Goal: Task Accomplishment & Management: Manage account settings

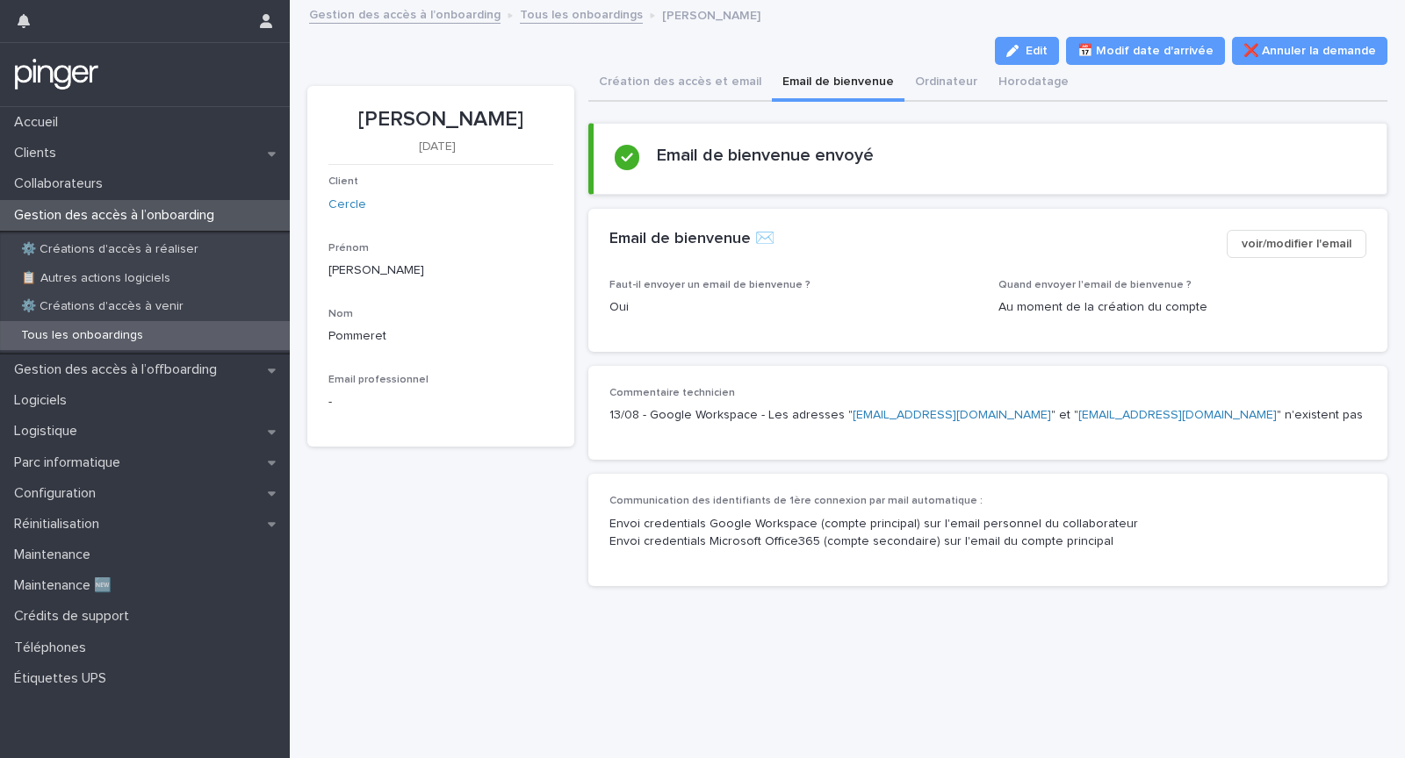
click at [143, 341] on p "Tous les onboardings" at bounding box center [82, 335] width 150 height 15
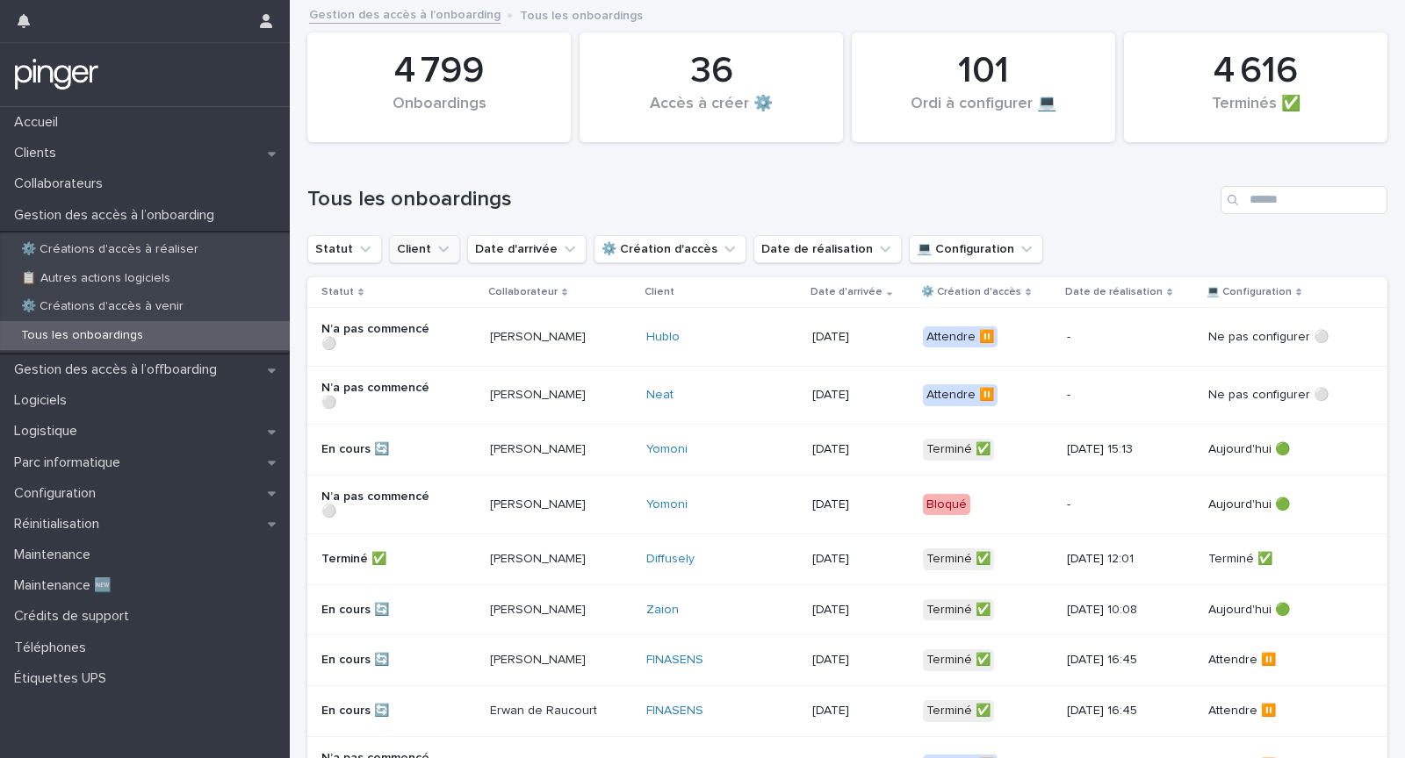
click at [401, 250] on button "Client" at bounding box center [424, 249] width 71 height 28
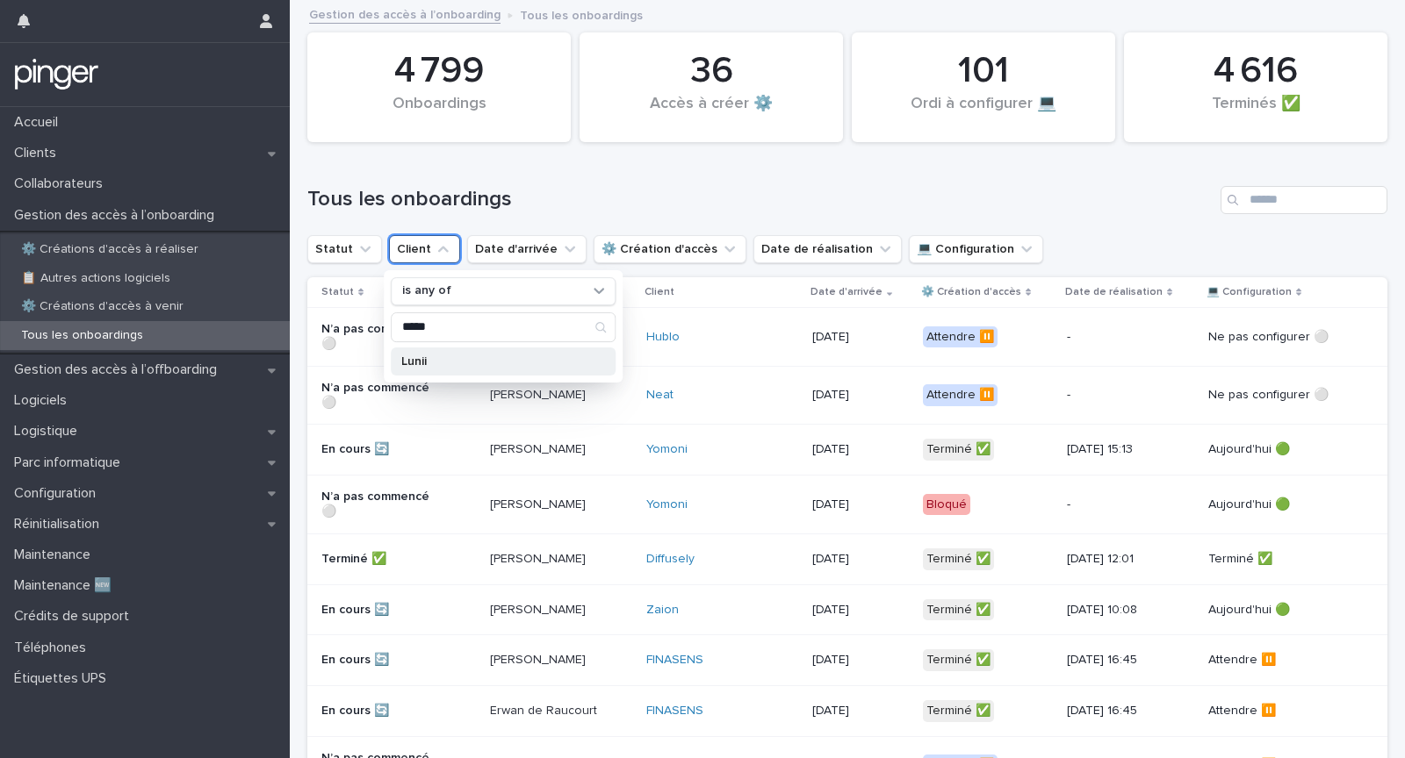
type input "*****"
click at [471, 356] on p "Lunii" at bounding box center [494, 362] width 186 height 12
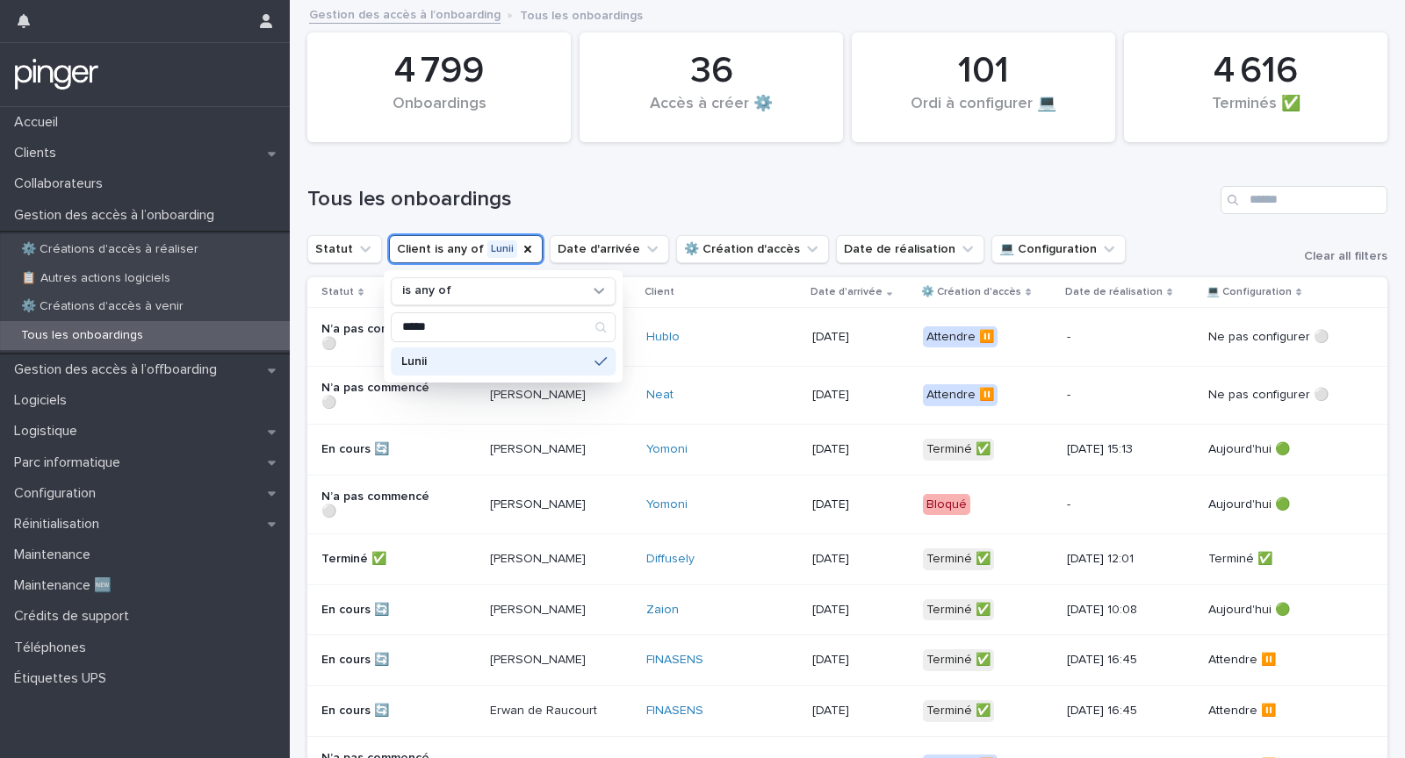
click at [645, 192] on h1 "Tous les onboardings" at bounding box center [760, 199] width 906 height 25
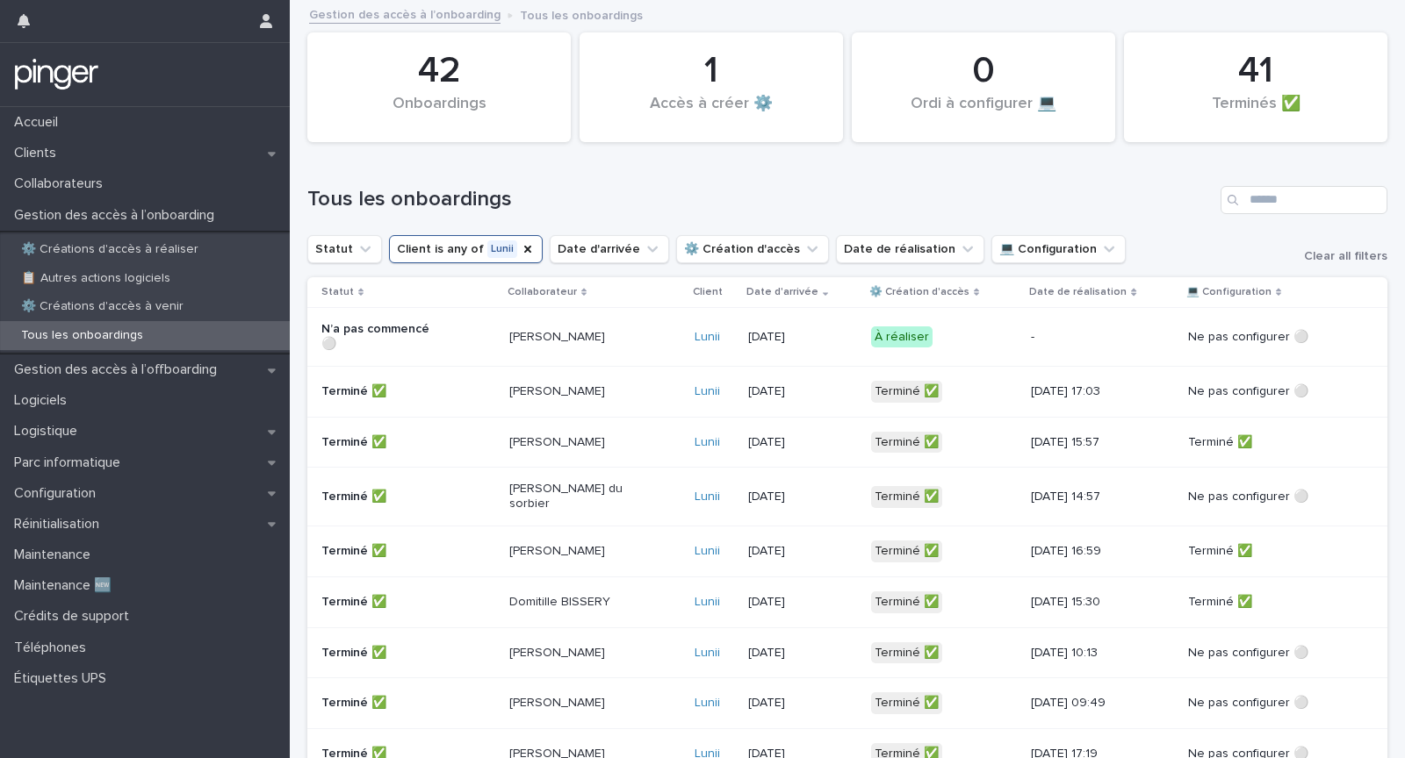
click at [564, 330] on p "[PERSON_NAME]" at bounding box center [572, 337] width 126 height 15
click at [602, 192] on h1 "Tous les onboardings" at bounding box center [760, 199] width 906 height 25
click at [626, 250] on icon "Client" at bounding box center [633, 249] width 14 height 14
click at [508, 250] on button "Date d'arrivée" at bounding box center [526, 249] width 119 height 28
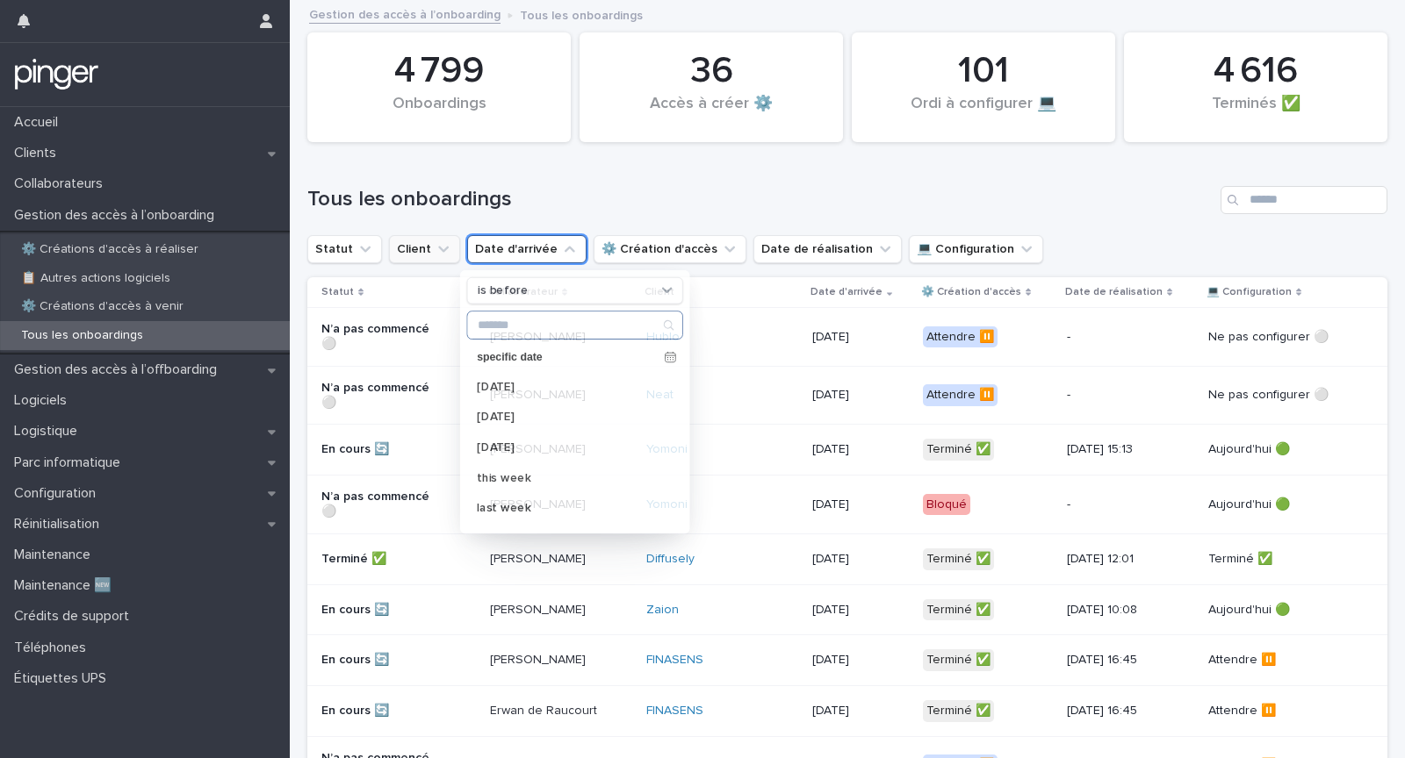
click at [410, 250] on button "Client" at bounding box center [424, 249] width 71 height 28
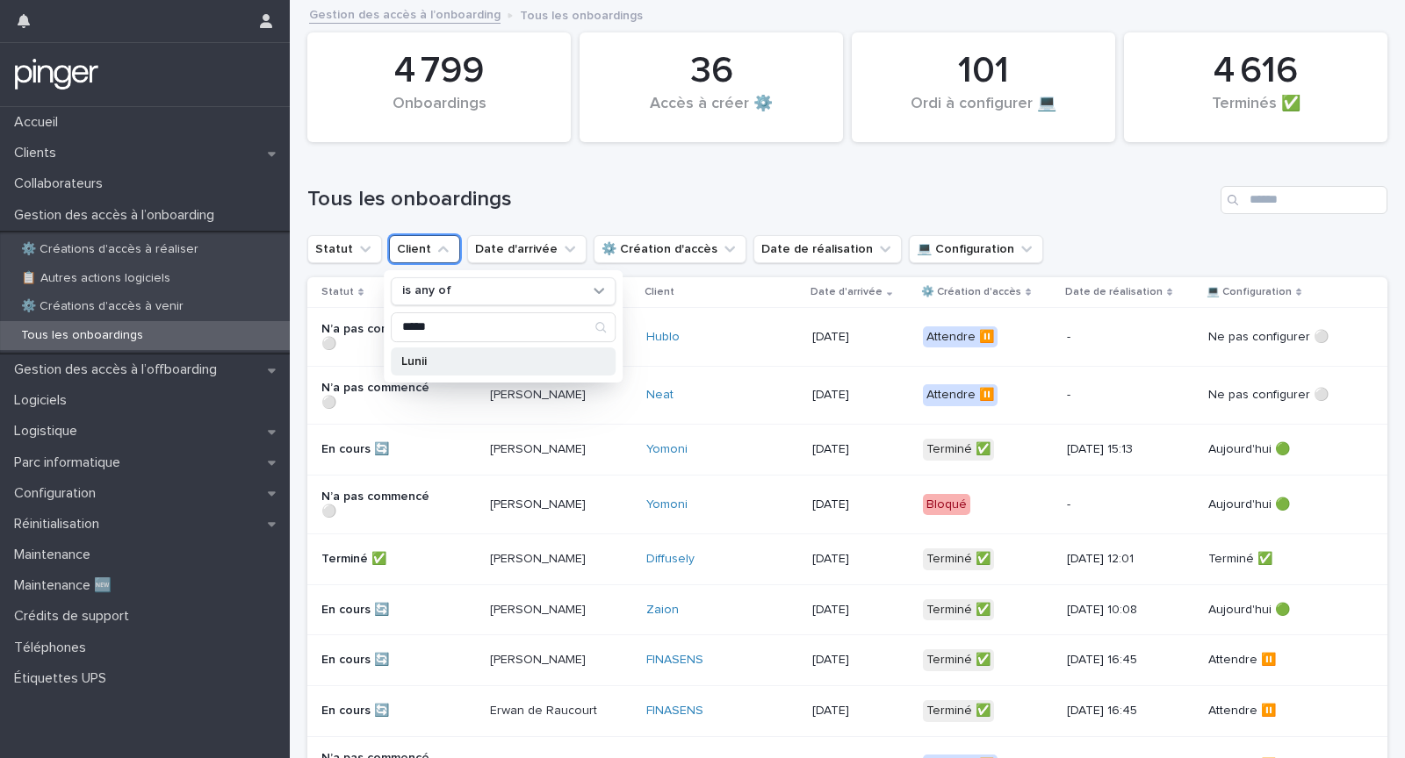
type input "*****"
click at [465, 362] on p "Lunii" at bounding box center [494, 362] width 186 height 12
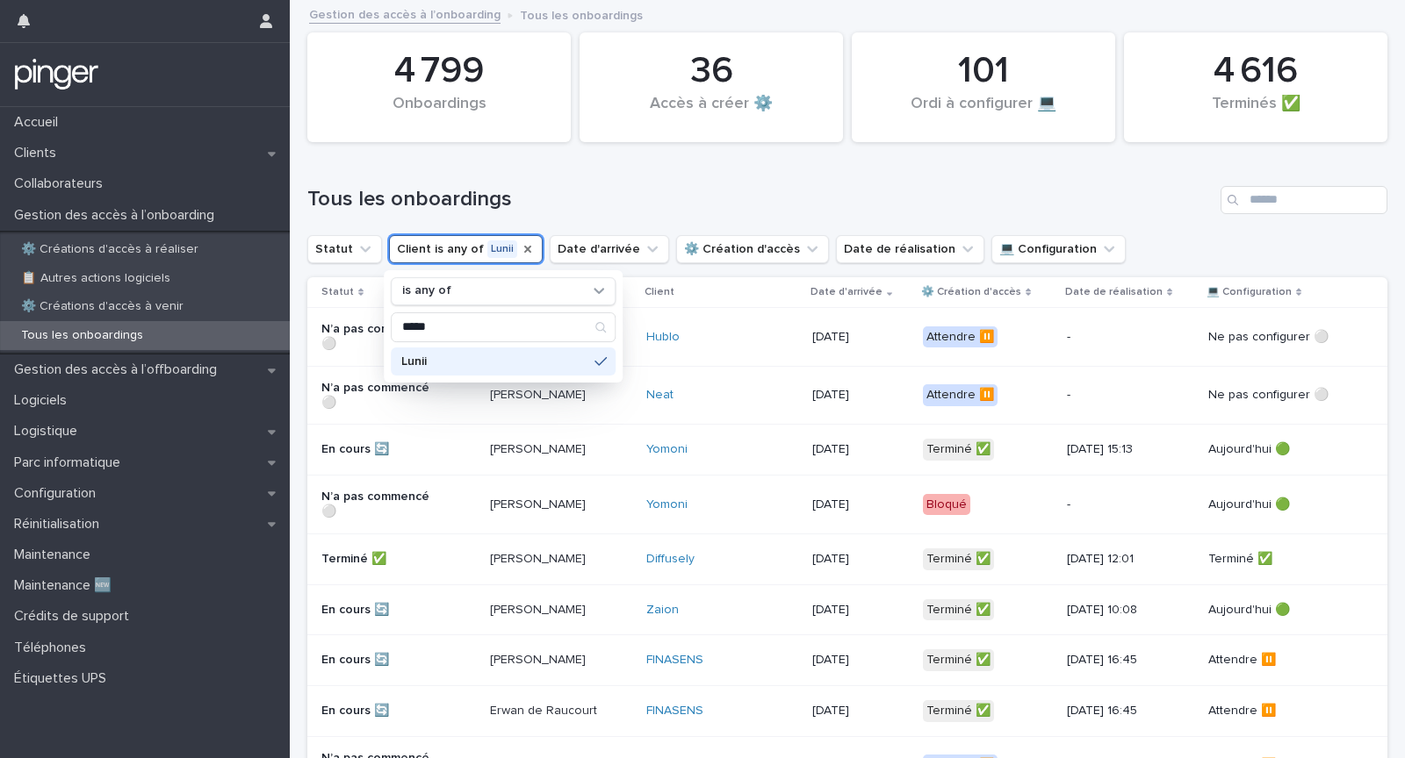
click at [671, 177] on div "Tous les onboardings" at bounding box center [847, 193] width 1080 height 84
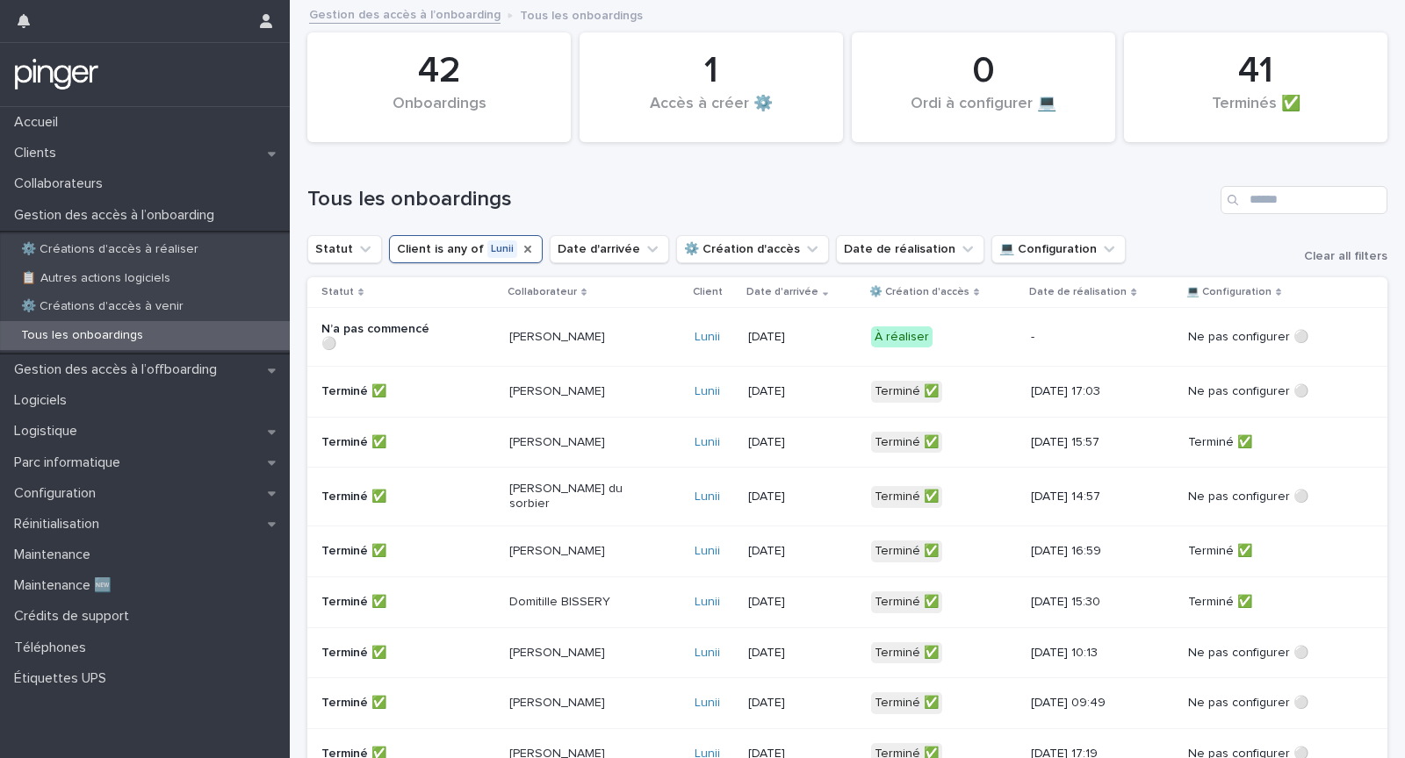
click at [619, 389] on p "Marie Langlois" at bounding box center [572, 392] width 126 height 15
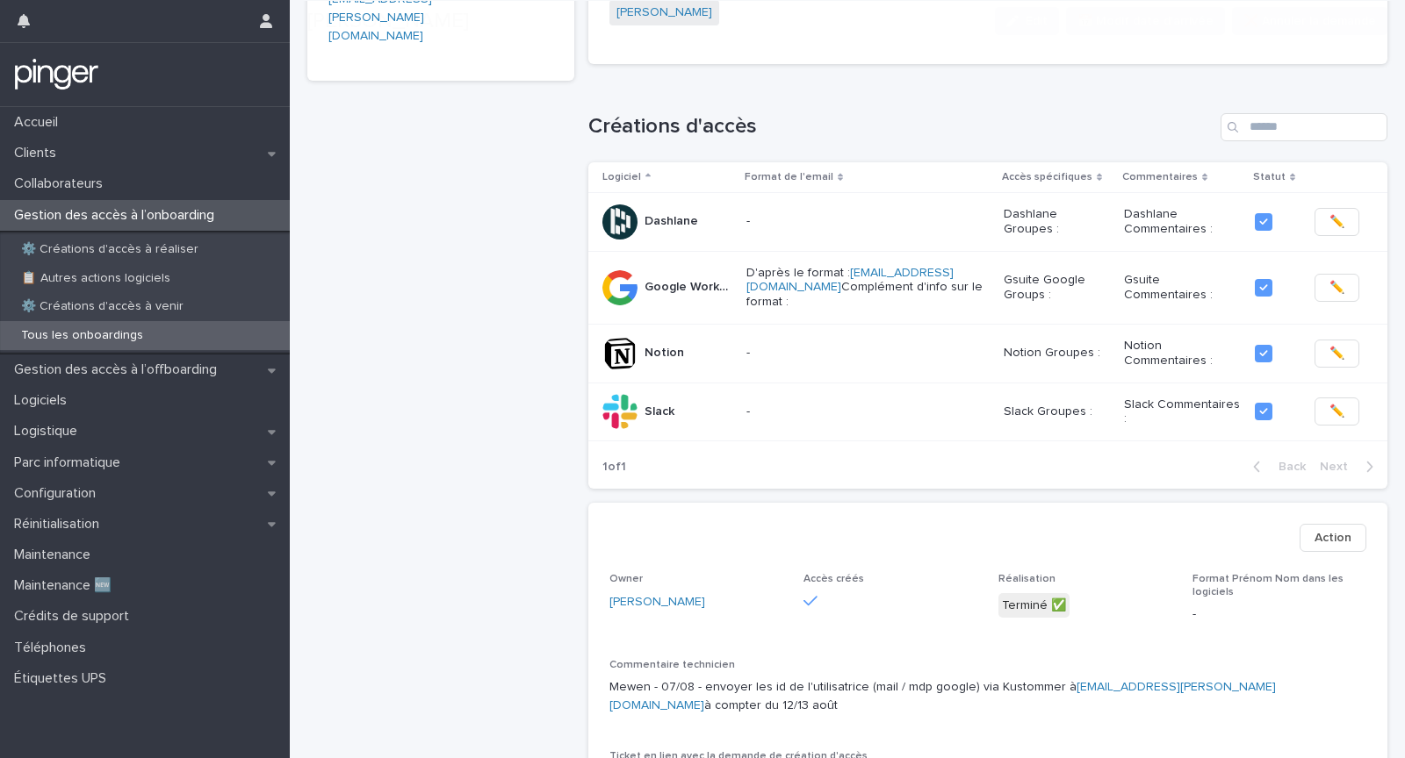
scroll to position [425, 0]
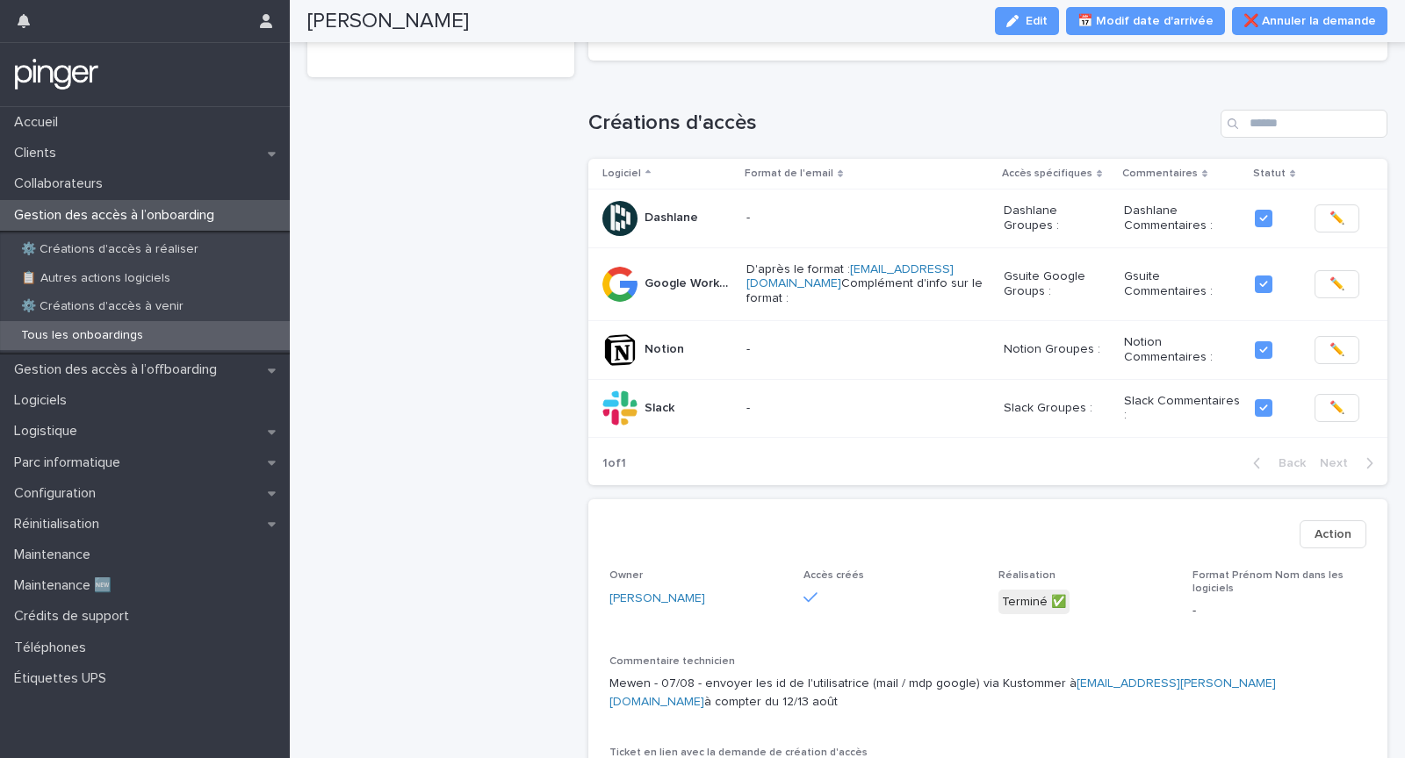
click at [428, 471] on div "Marie Langlois 1/9/2025 Client Lunii Prénom Marie Nom Langlois Email profession…" at bounding box center [440, 375] width 267 height 1429
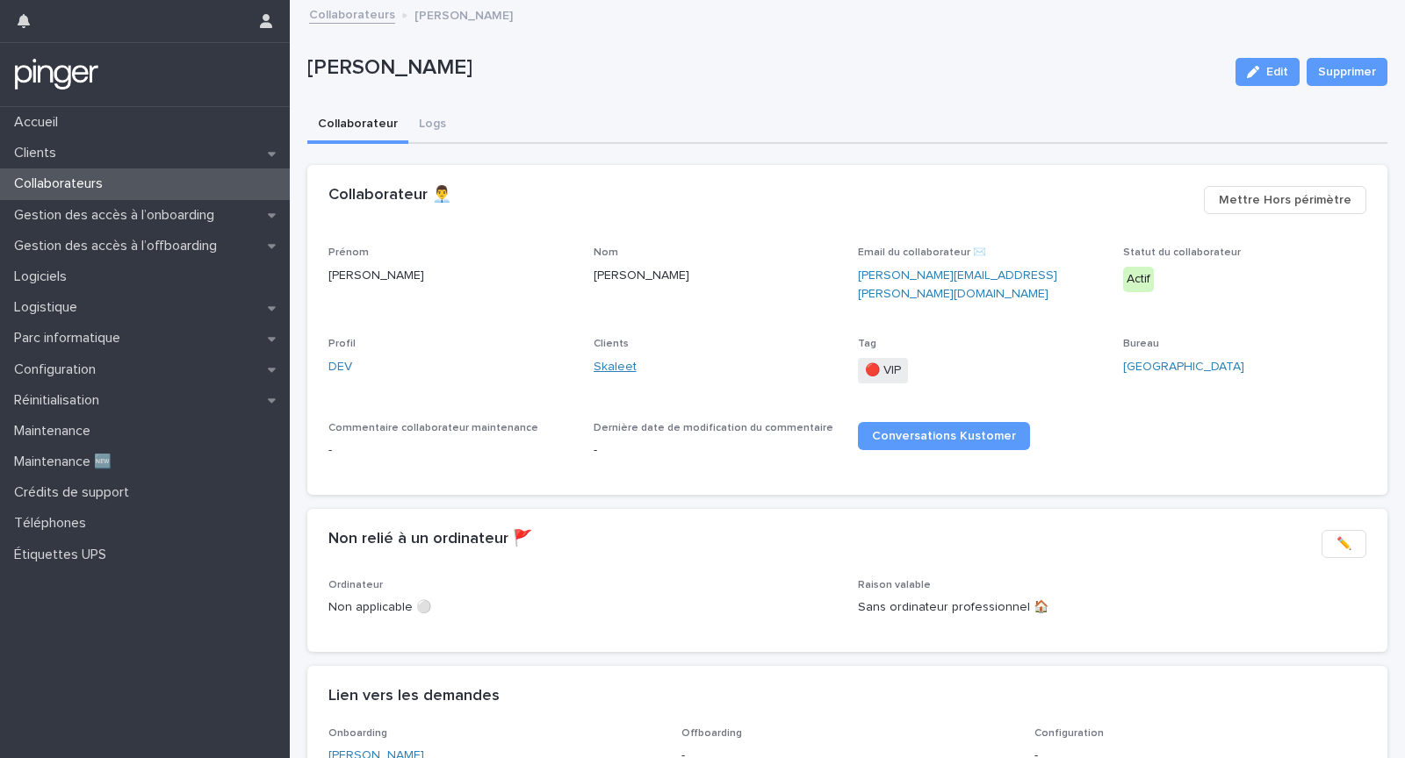
click at [605, 358] on link "Skaleet" at bounding box center [614, 367] width 43 height 18
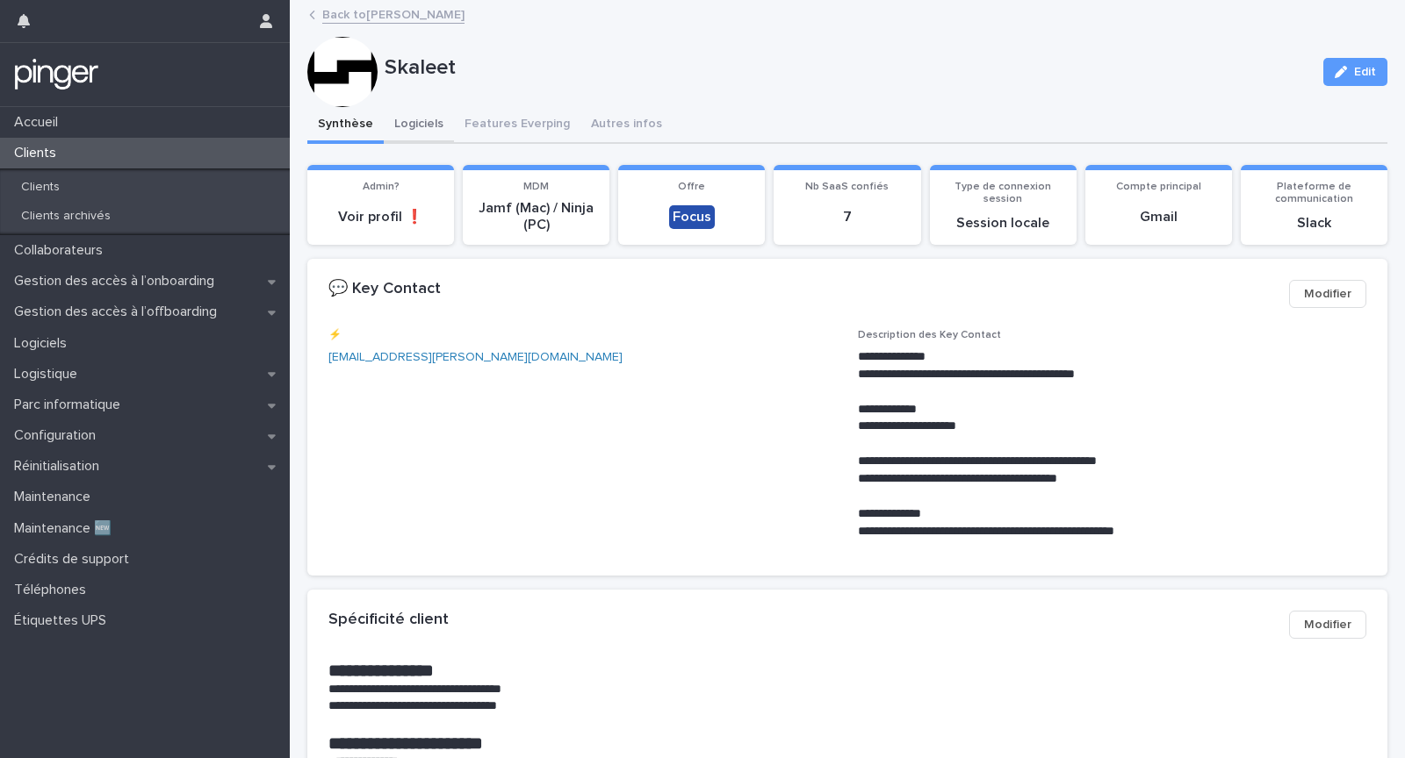
click at [413, 131] on button "Logiciels" at bounding box center [419, 125] width 70 height 37
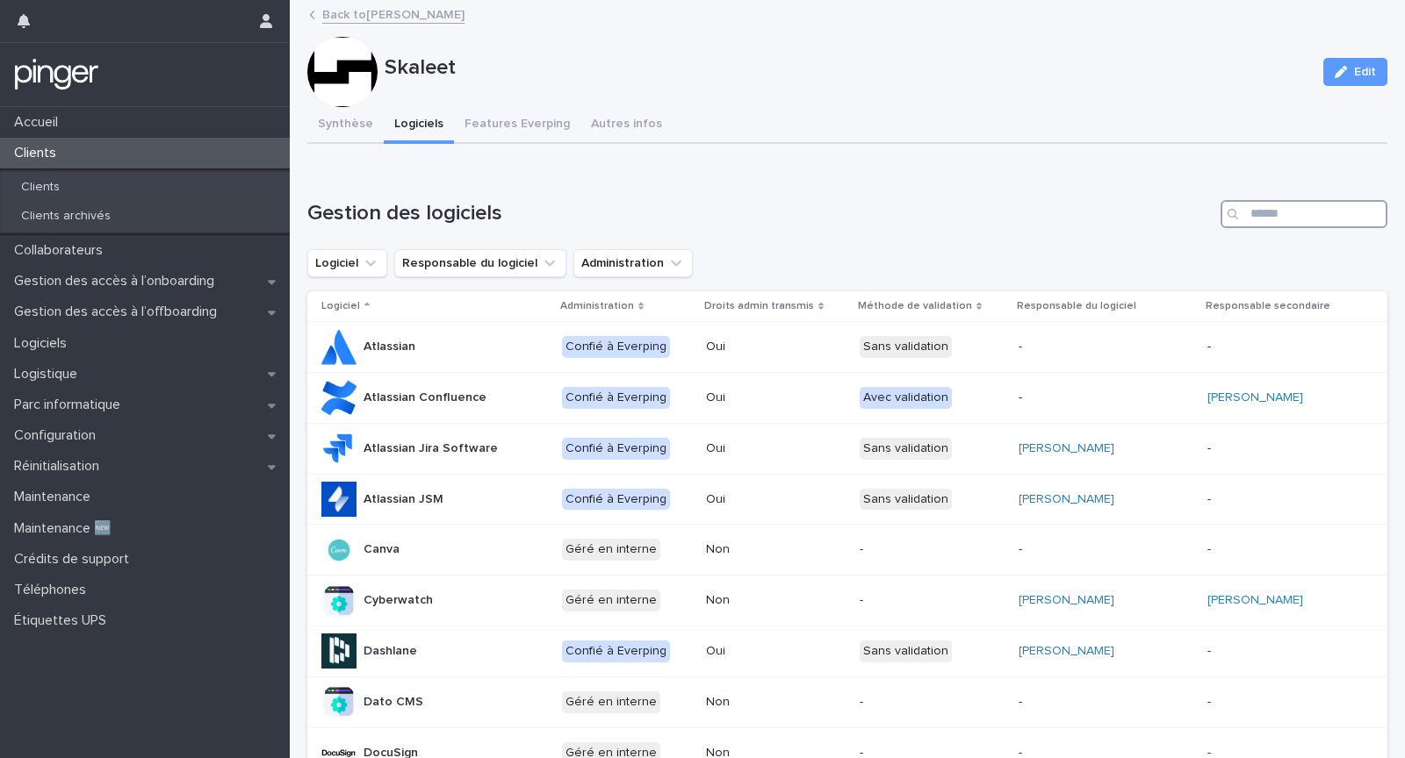
click at [1270, 218] on input "Search" at bounding box center [1303, 214] width 167 height 28
click at [349, 127] on button "Synthèse" at bounding box center [345, 125] width 76 height 37
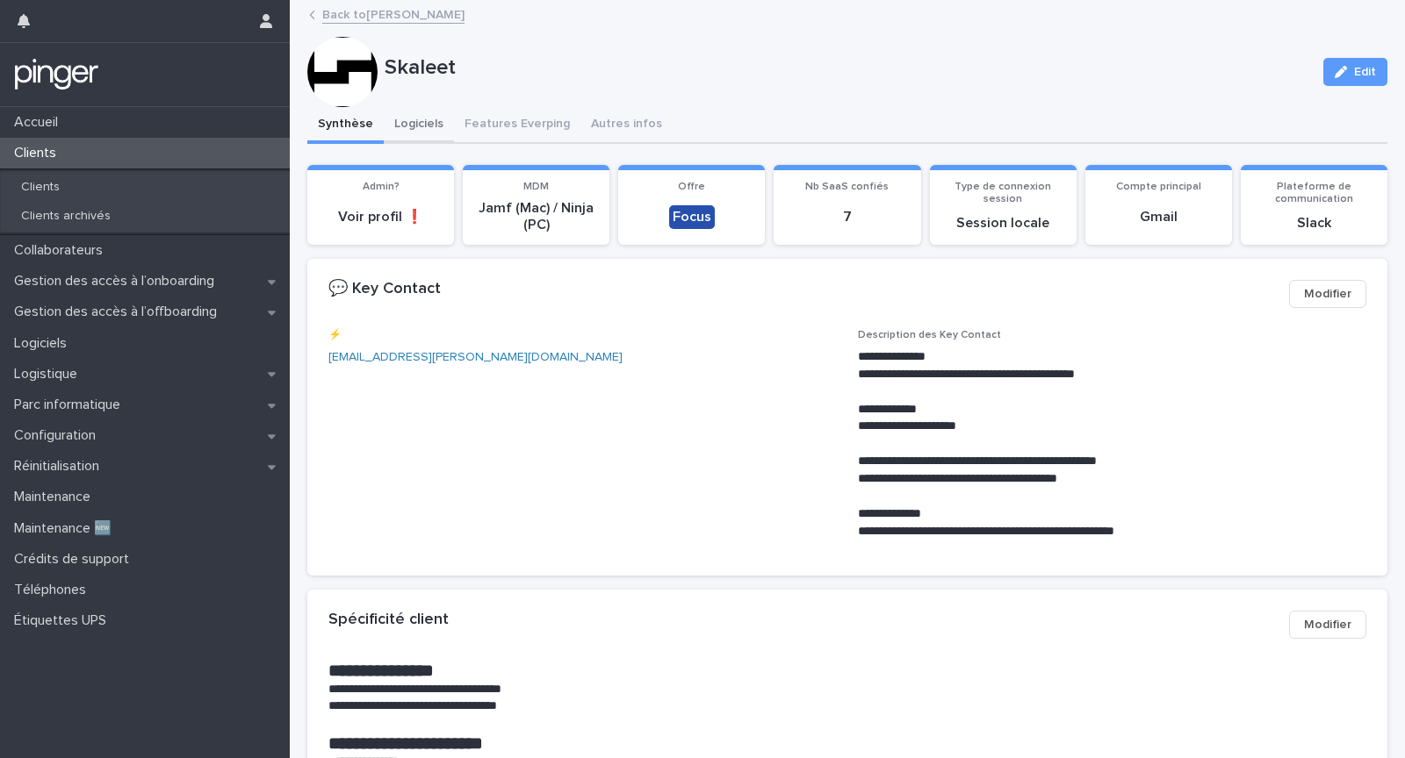
click at [432, 140] on button "Logiciels" at bounding box center [419, 125] width 70 height 37
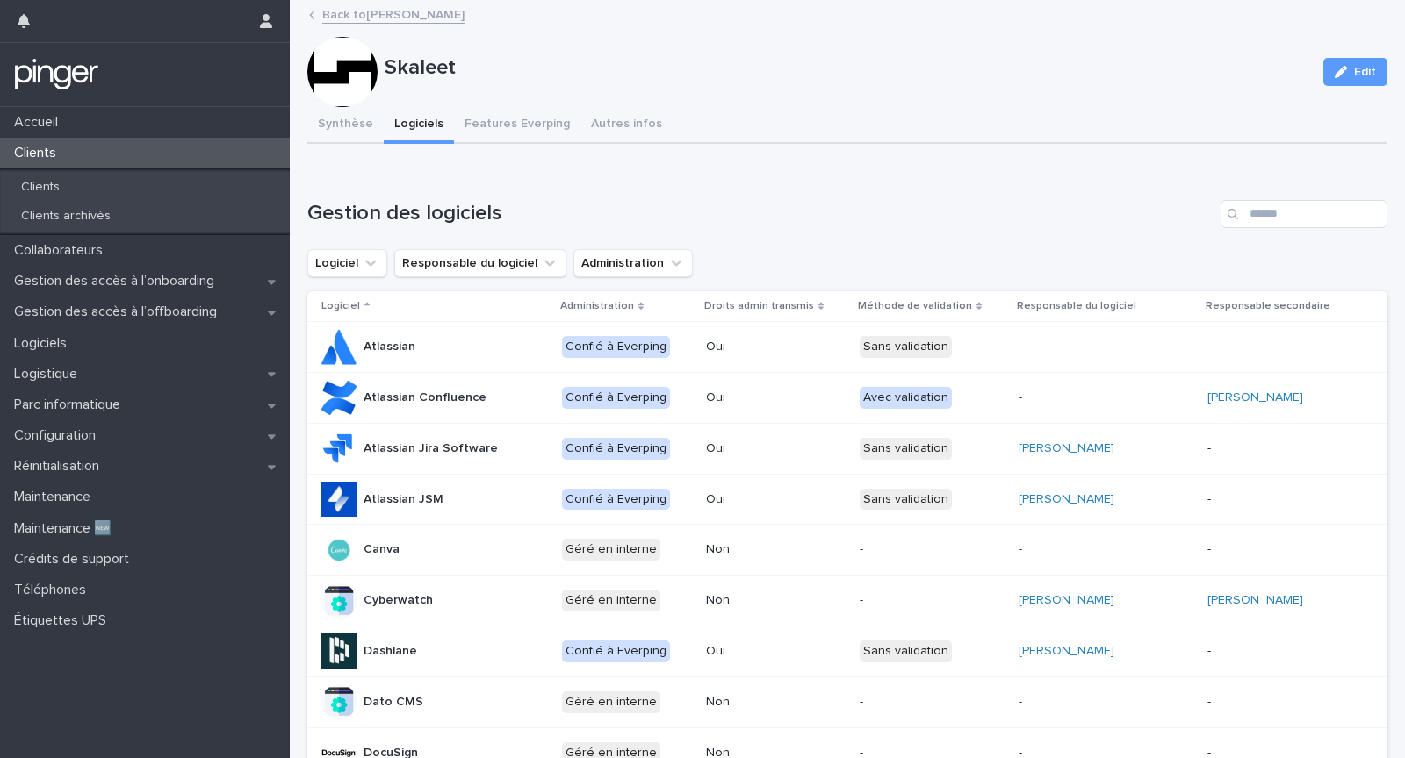
click at [791, 135] on div "Synthèse Logiciels Features Everping Autres infos" at bounding box center [847, 125] width 1080 height 37
click at [1065, 215] on h1 "Gestion des logiciels" at bounding box center [760, 213] width 906 height 25
click at [839, 218] on h1 "Gestion des logiciels" at bounding box center [760, 213] width 906 height 25
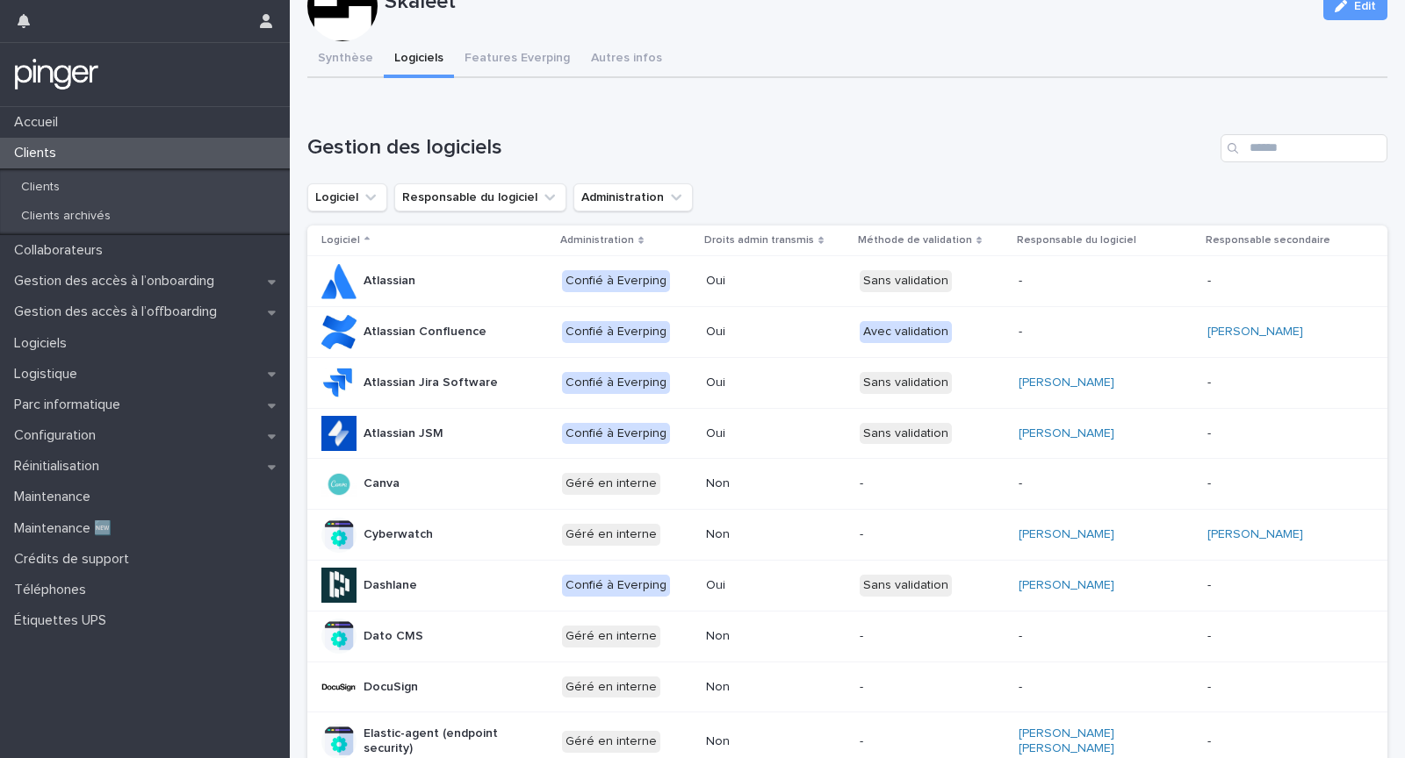
scroll to position [86, 0]
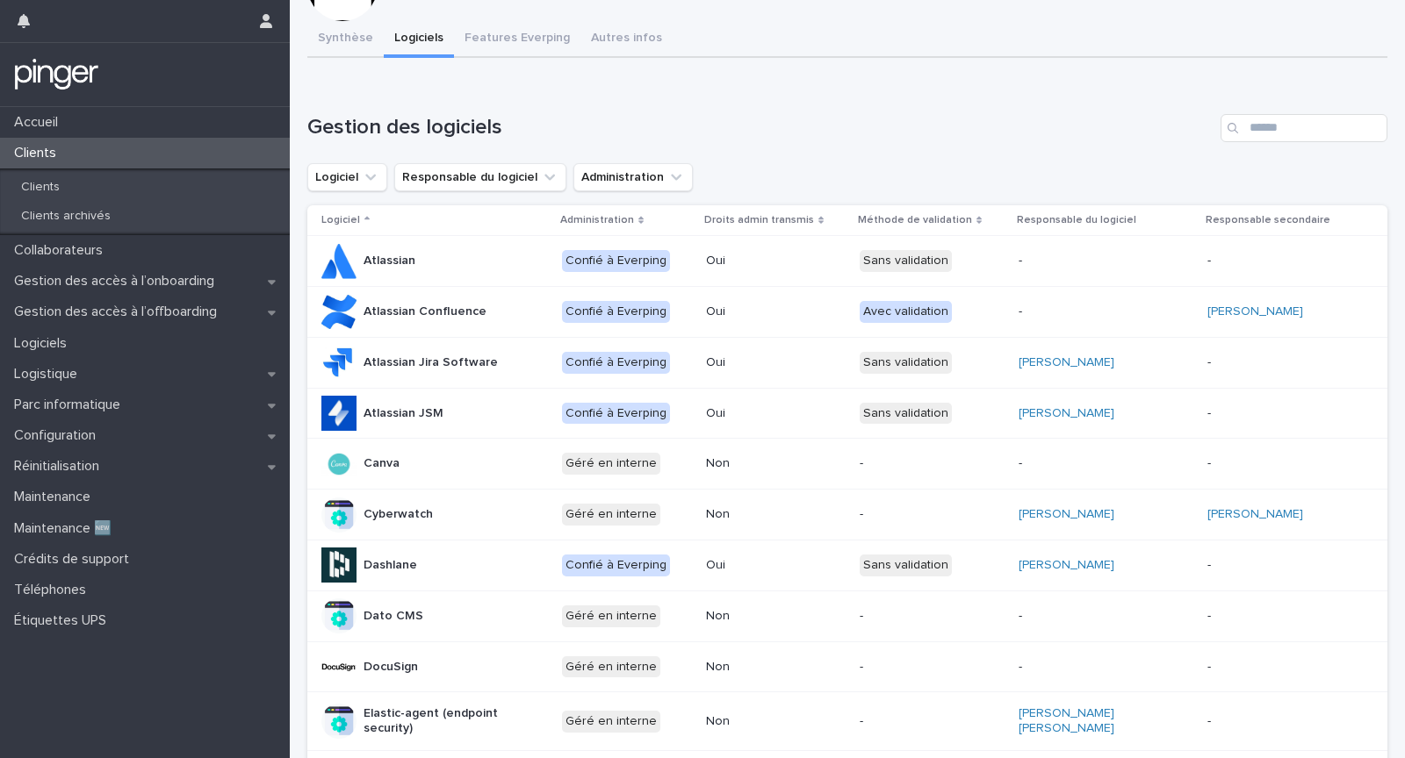
click at [833, 139] on h1 "Gestion des logiciels" at bounding box center [760, 127] width 906 height 25
click at [823, 169] on div "Logiciel Responsable du logiciel Administration" at bounding box center [847, 177] width 1080 height 28
click at [351, 50] on div "Synthèse Logiciels Features Everping Autres infos Can't display tree at index 0…" at bounding box center [847, 670] width 1080 height 1299
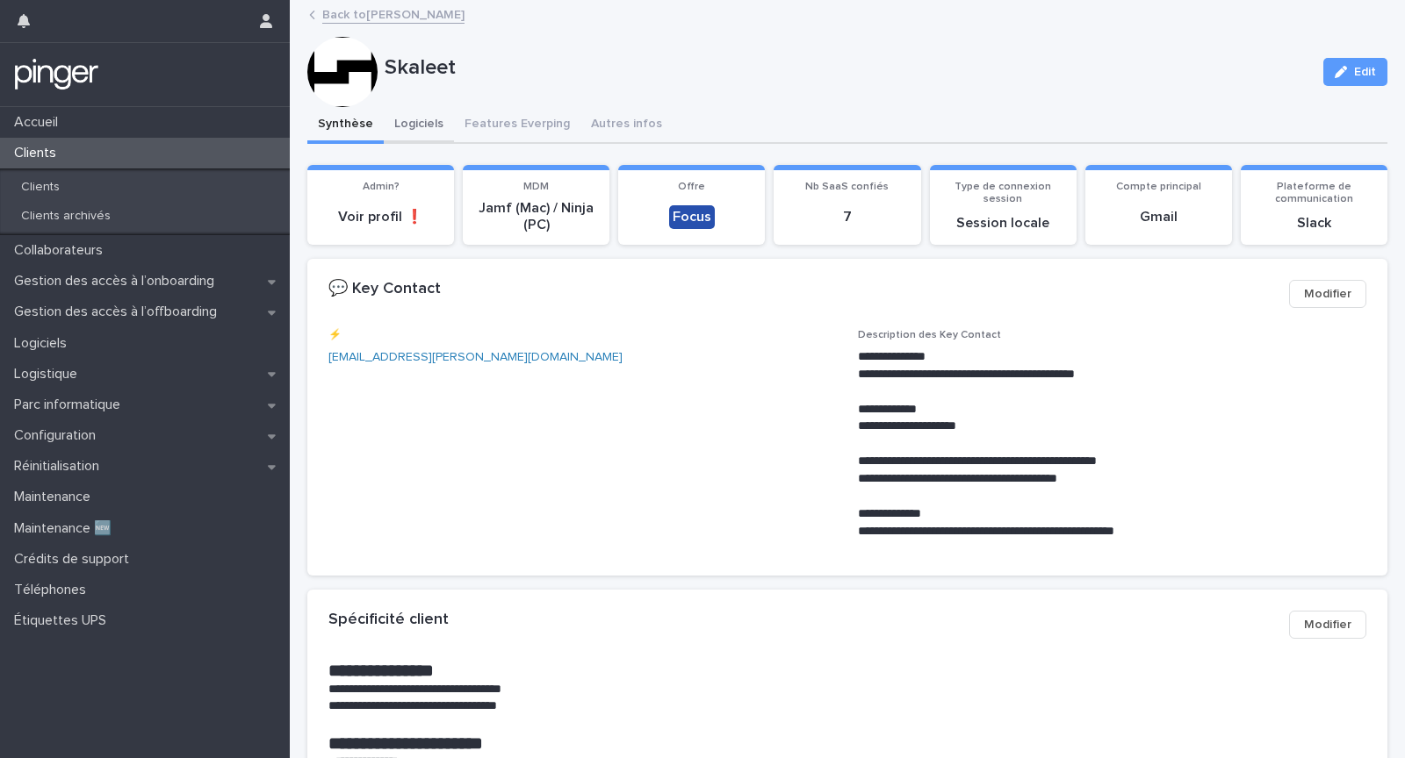
click at [420, 127] on button "Logiciels" at bounding box center [419, 125] width 70 height 37
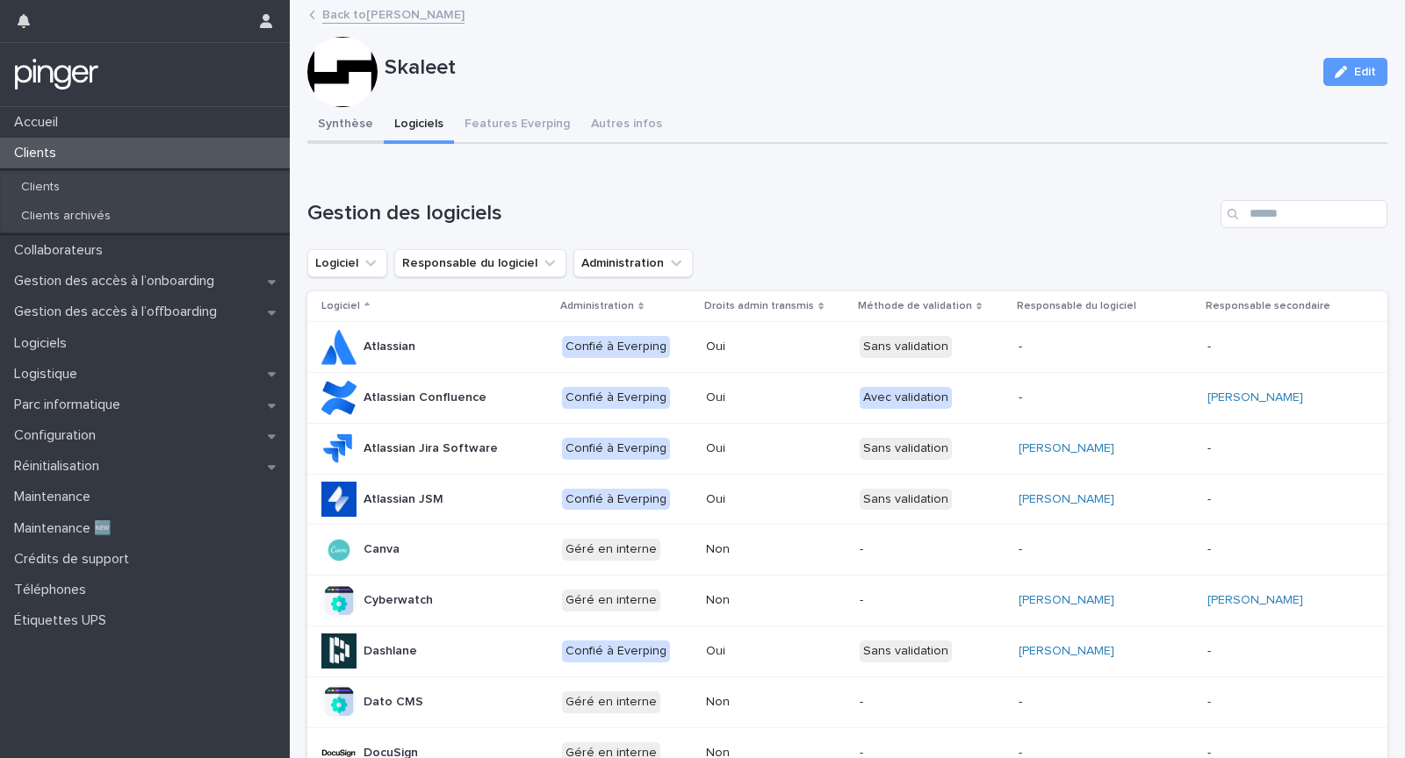
drag, startPoint x: 335, startPoint y: 134, endPoint x: 347, endPoint y: 135, distance: 11.4
click at [335, 135] on button "Synthèse" at bounding box center [345, 125] width 76 height 37
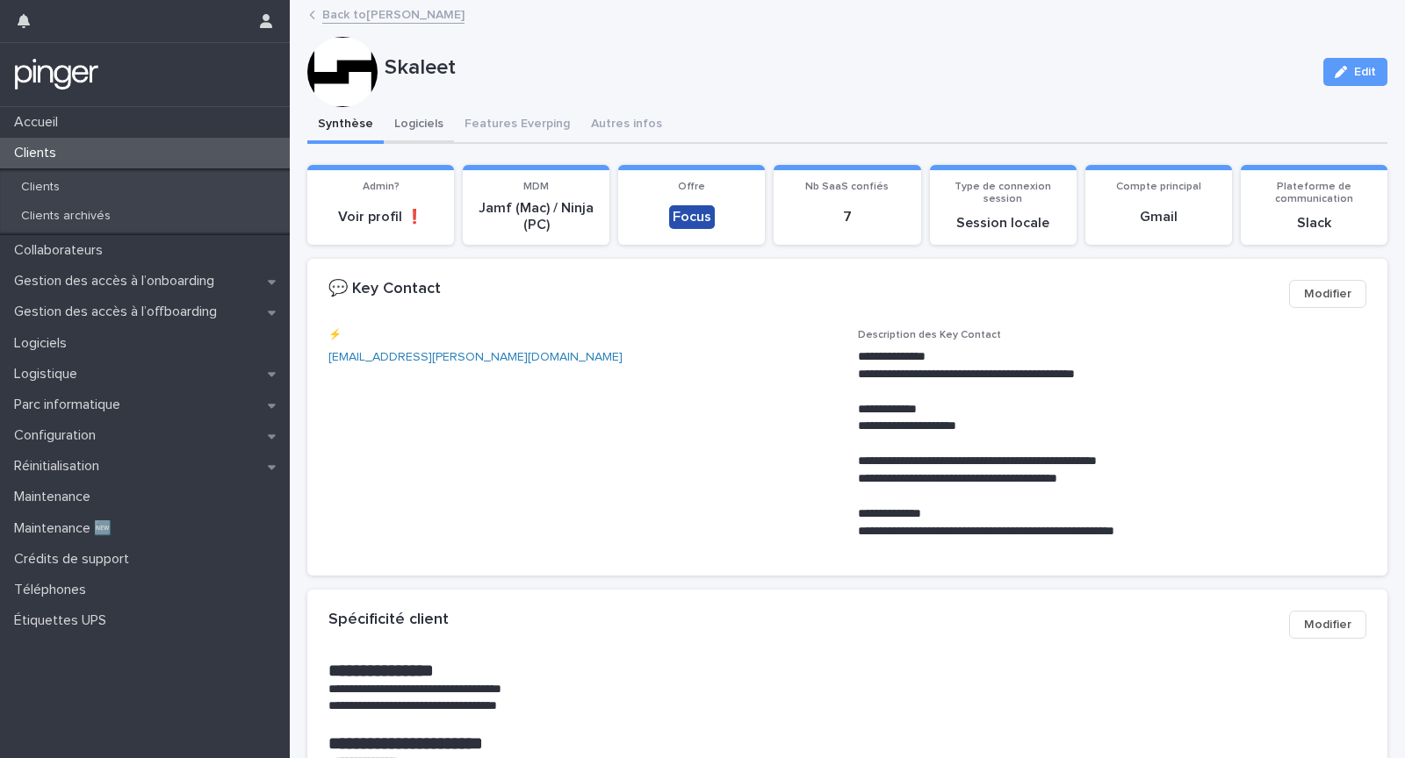
click at [412, 121] on button "Logiciels" at bounding box center [419, 125] width 70 height 37
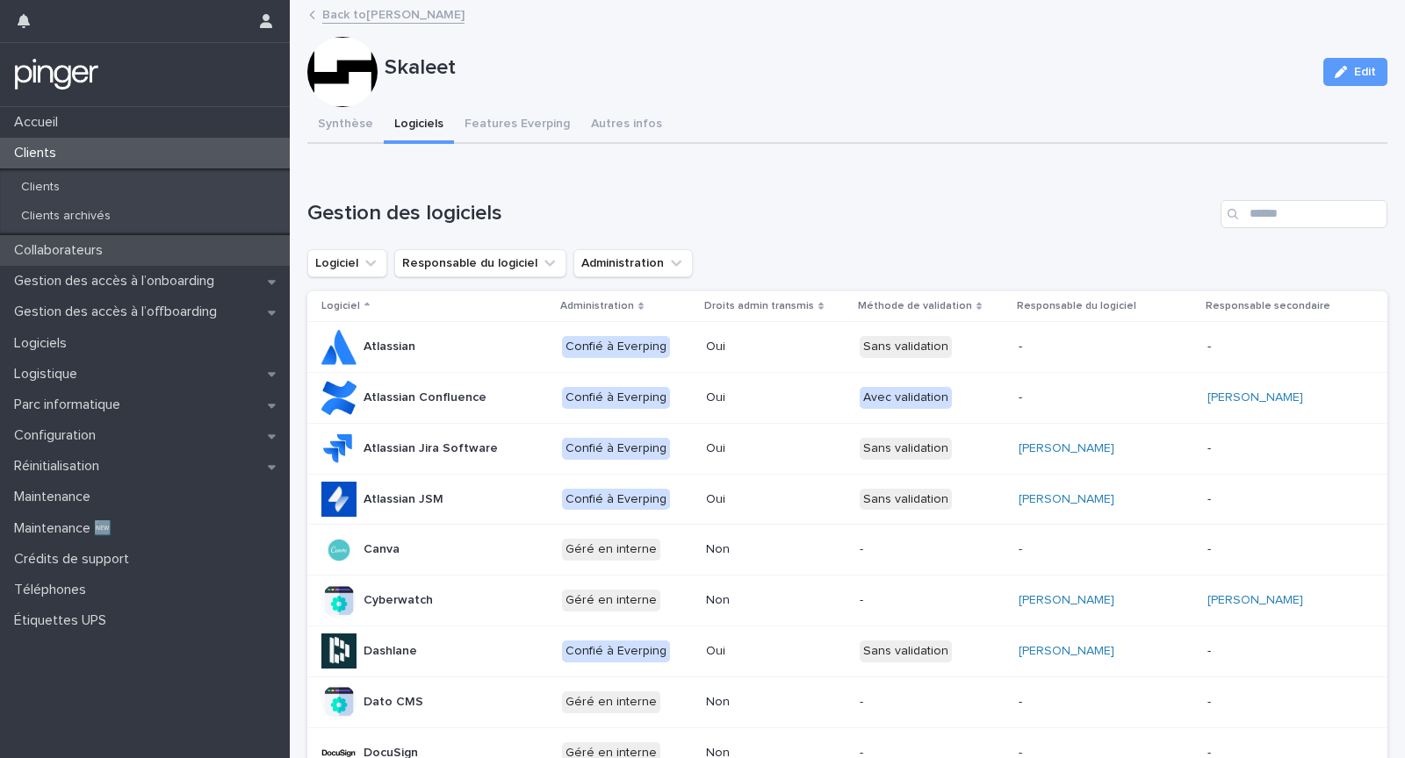
click at [195, 258] on div "Collaborateurs" at bounding box center [145, 250] width 290 height 31
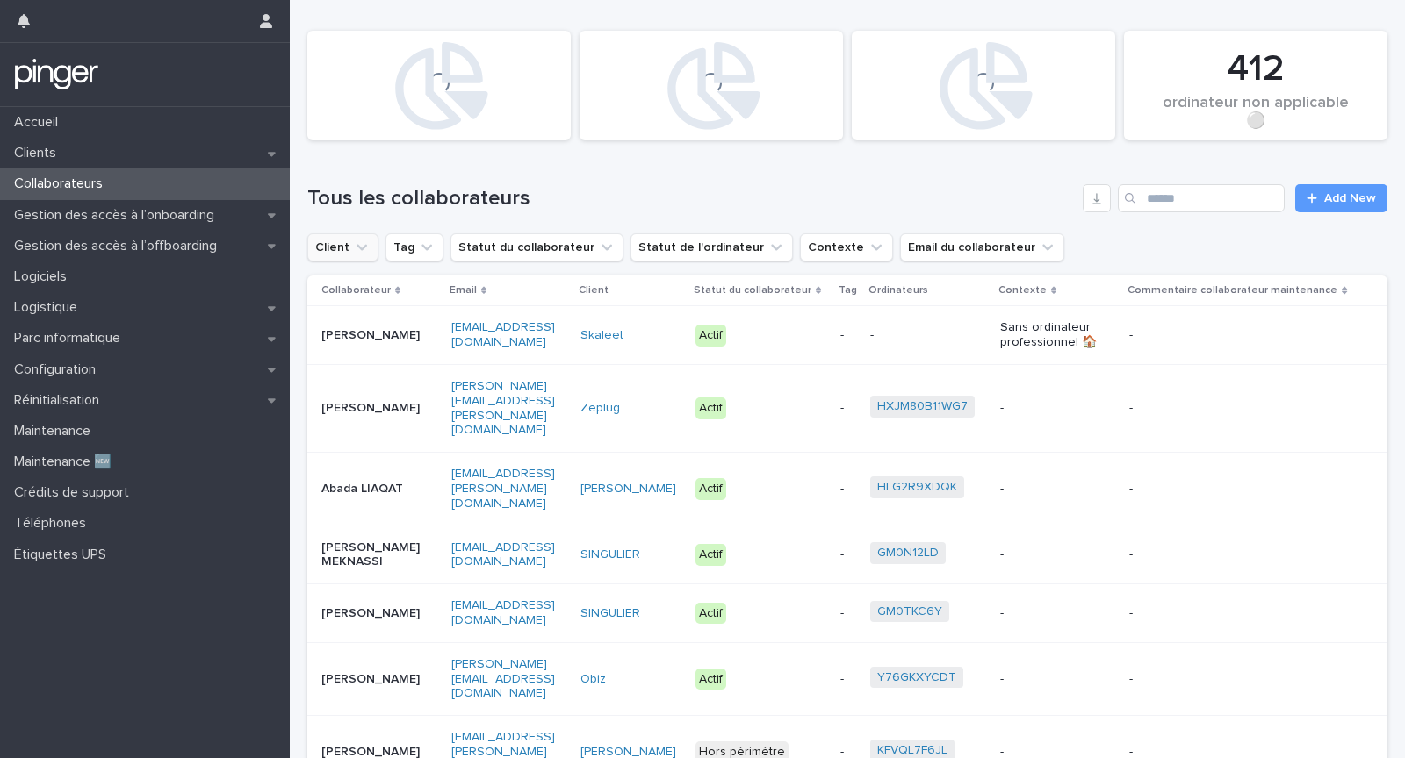
click at [347, 234] on button "Client" at bounding box center [342, 248] width 71 height 28
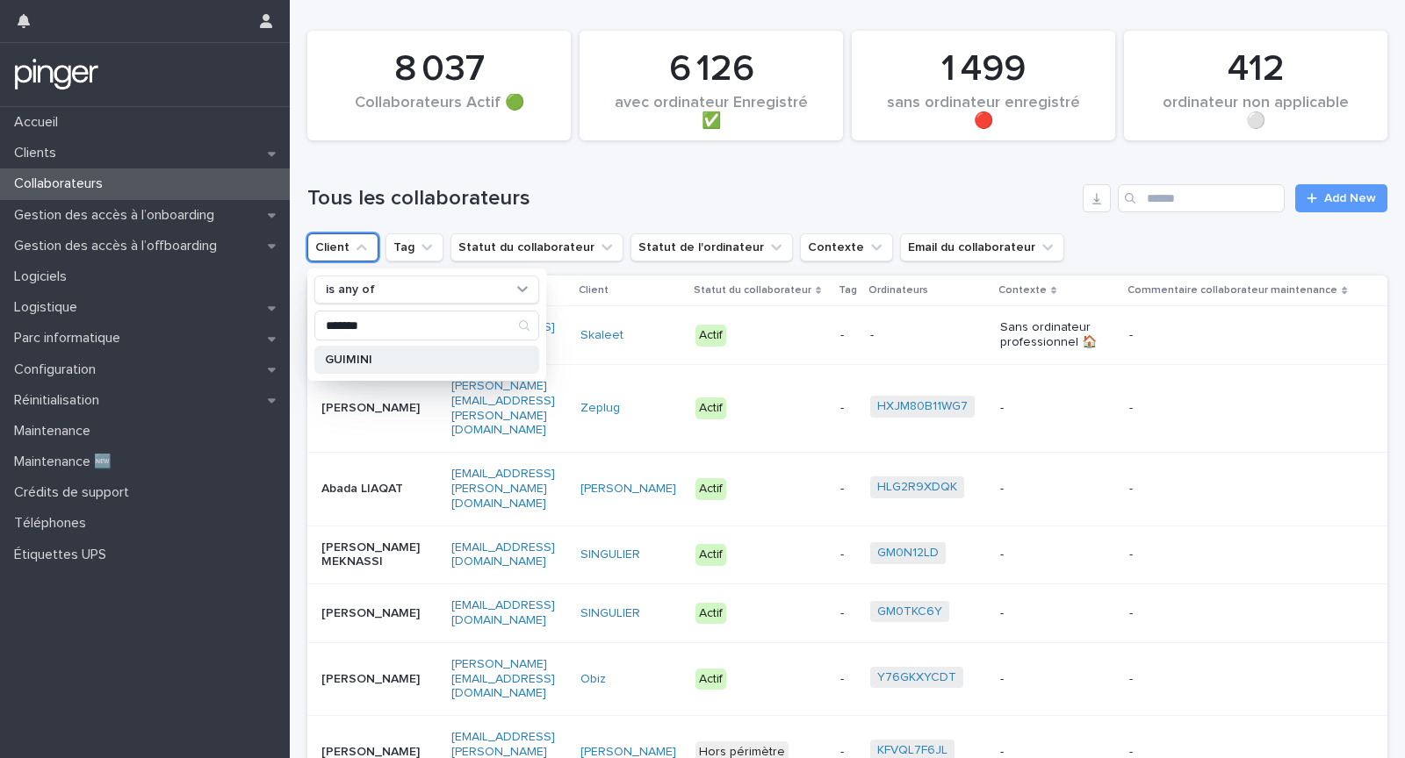
type input "*******"
click at [411, 355] on p "GUIMINI" at bounding box center [418, 360] width 186 height 12
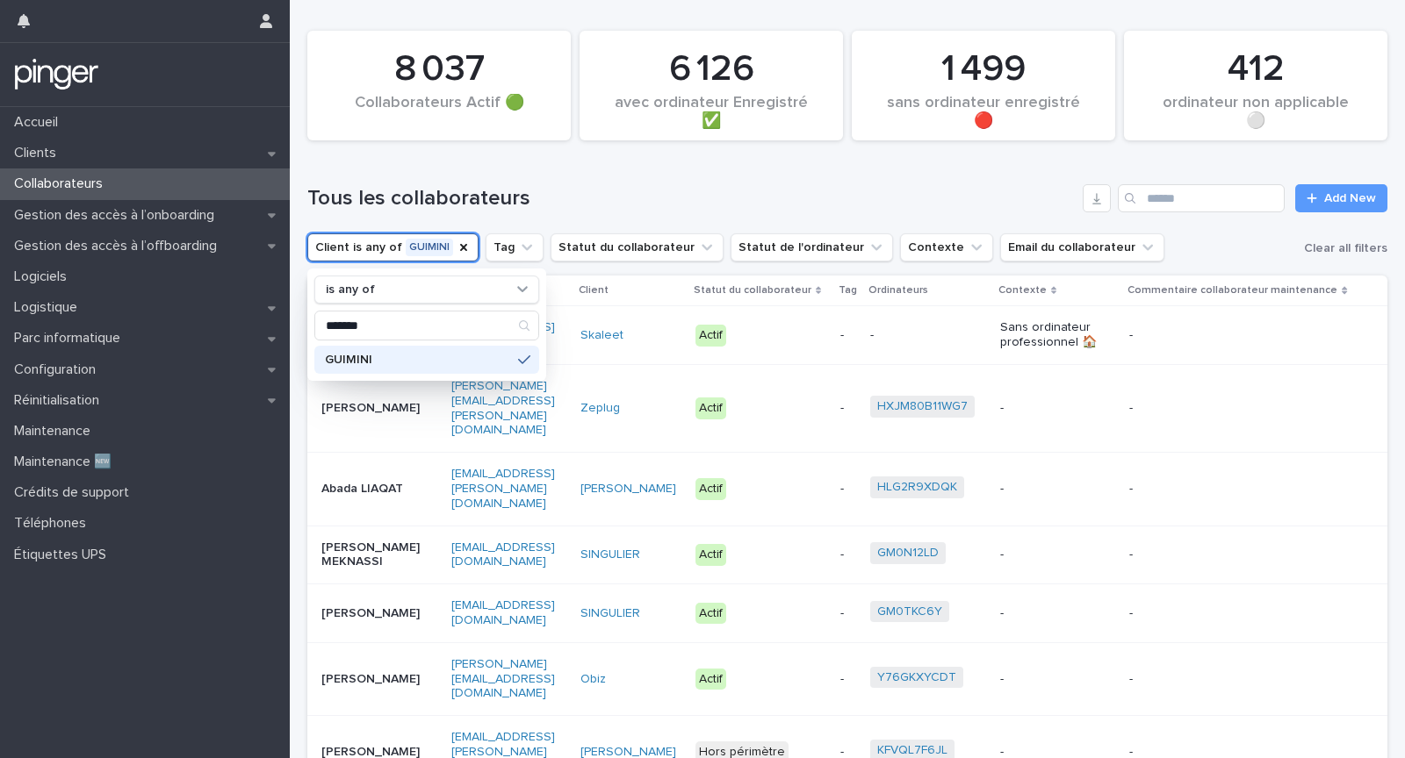
click at [693, 213] on div "Tous les collaborateurs Add New" at bounding box center [847, 191] width 1080 height 84
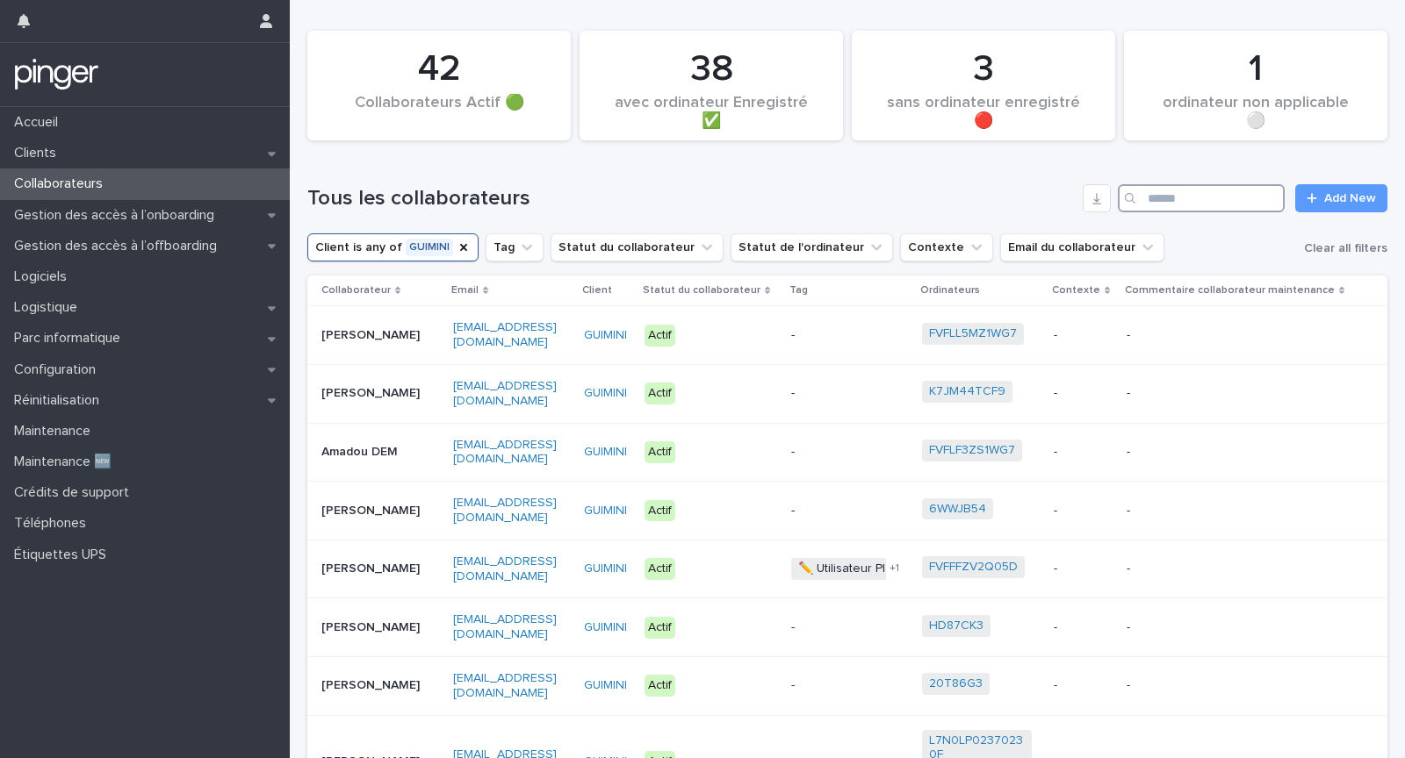
click at [1191, 195] on input "Search" at bounding box center [1201, 198] width 167 height 28
paste input "*****"
type input "*****"
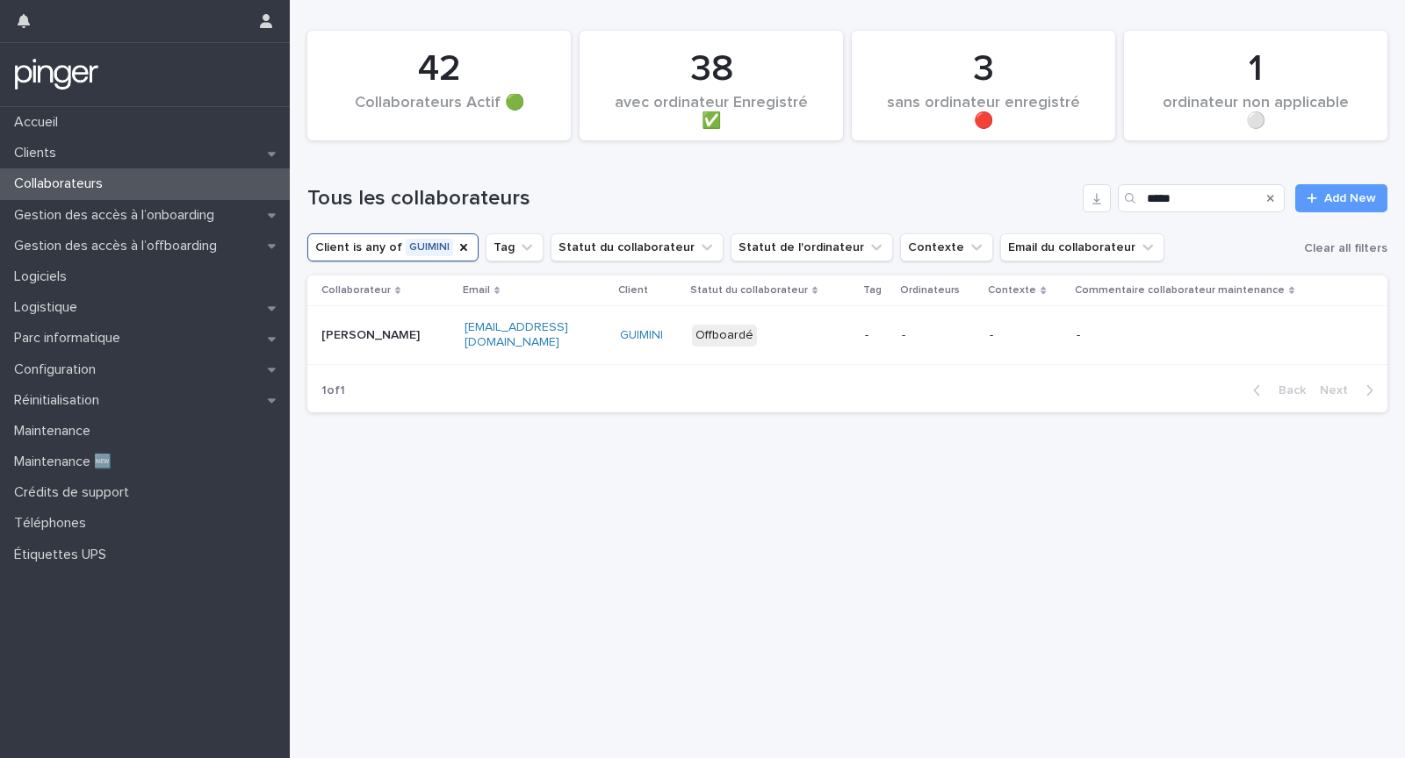
click at [419, 335] on p "[PERSON_NAME]" at bounding box center [376, 335] width 110 height 15
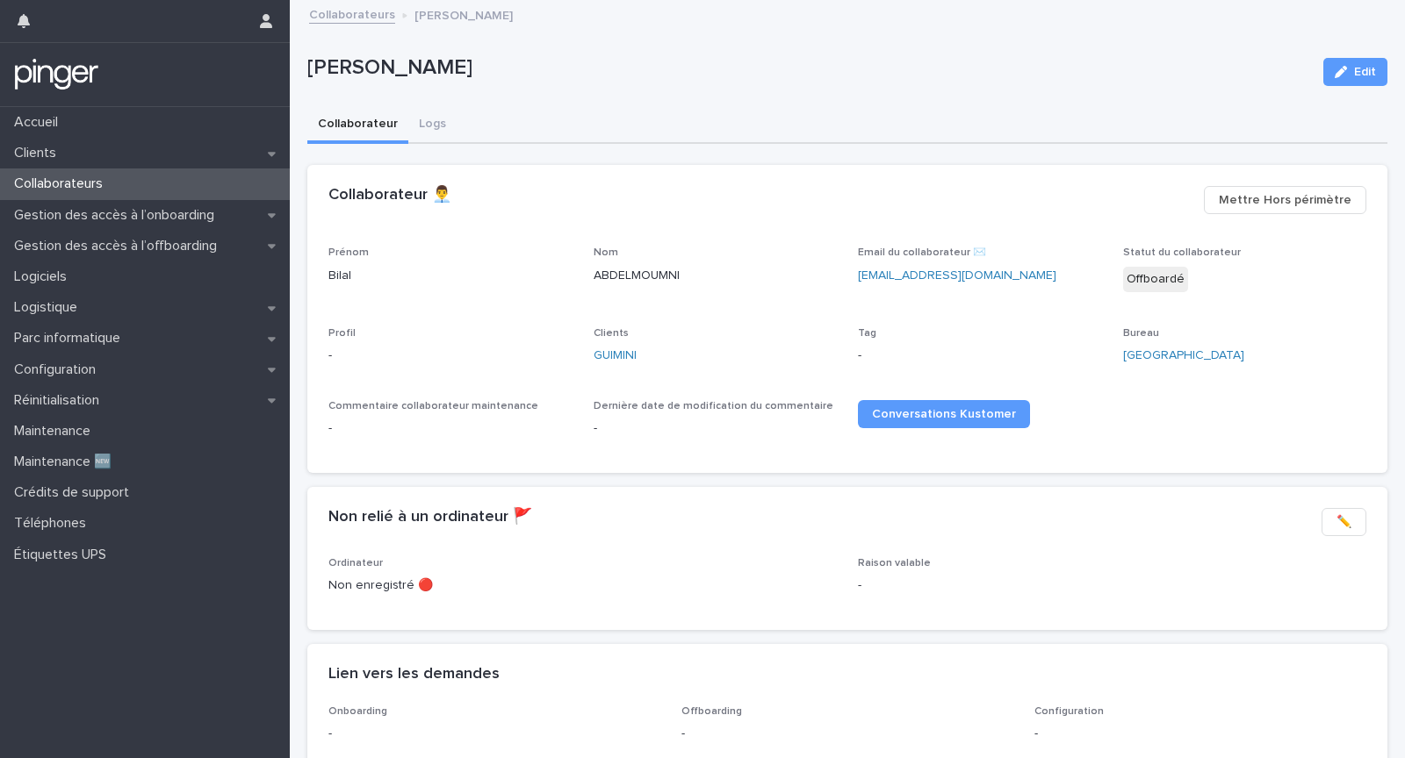
click at [400, 68] on p "[PERSON_NAME]" at bounding box center [808, 67] width 1002 height 25
copy div "[PERSON_NAME] Edit Sorry, there was an error saving your record. Please try aga…"
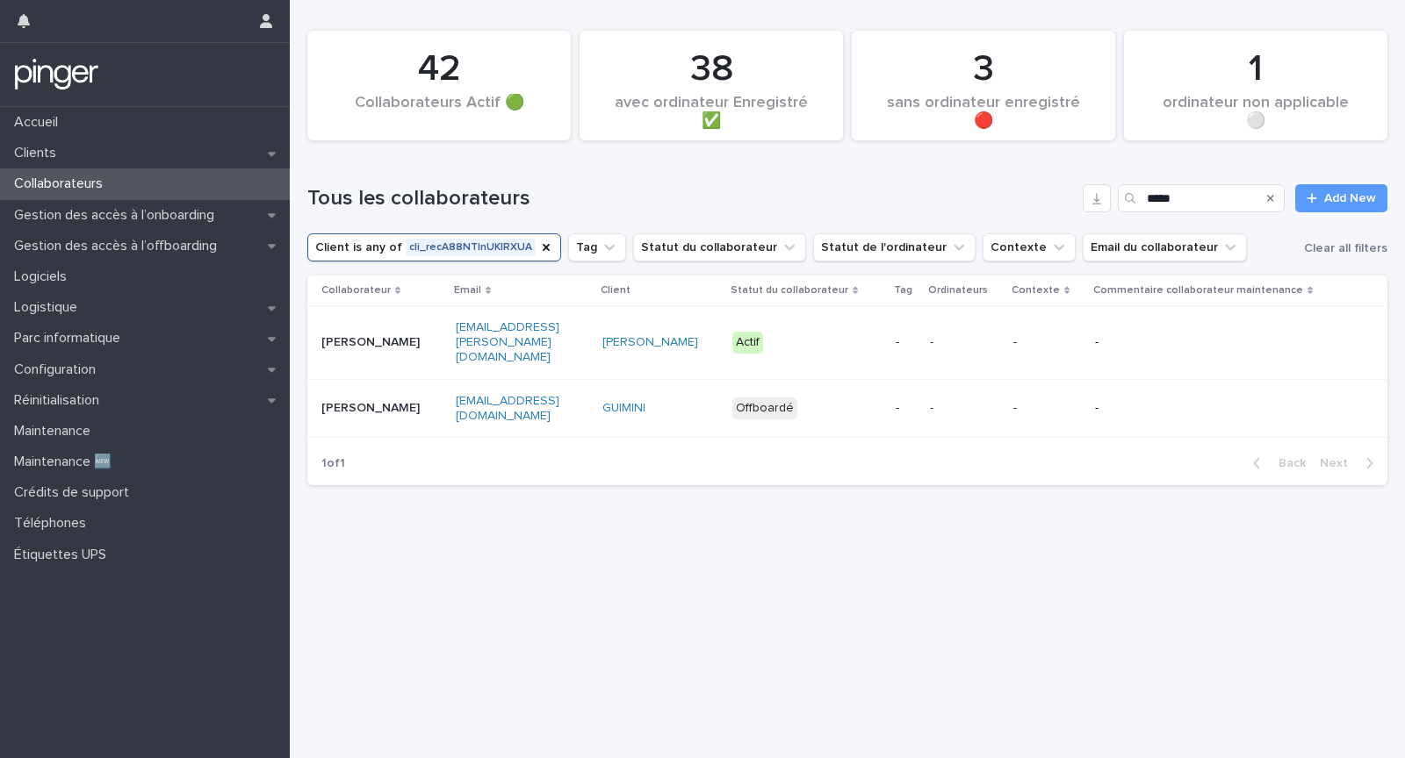
click at [1187, 183] on div "Tous les collaborateurs ***** Add New" at bounding box center [847, 191] width 1080 height 84
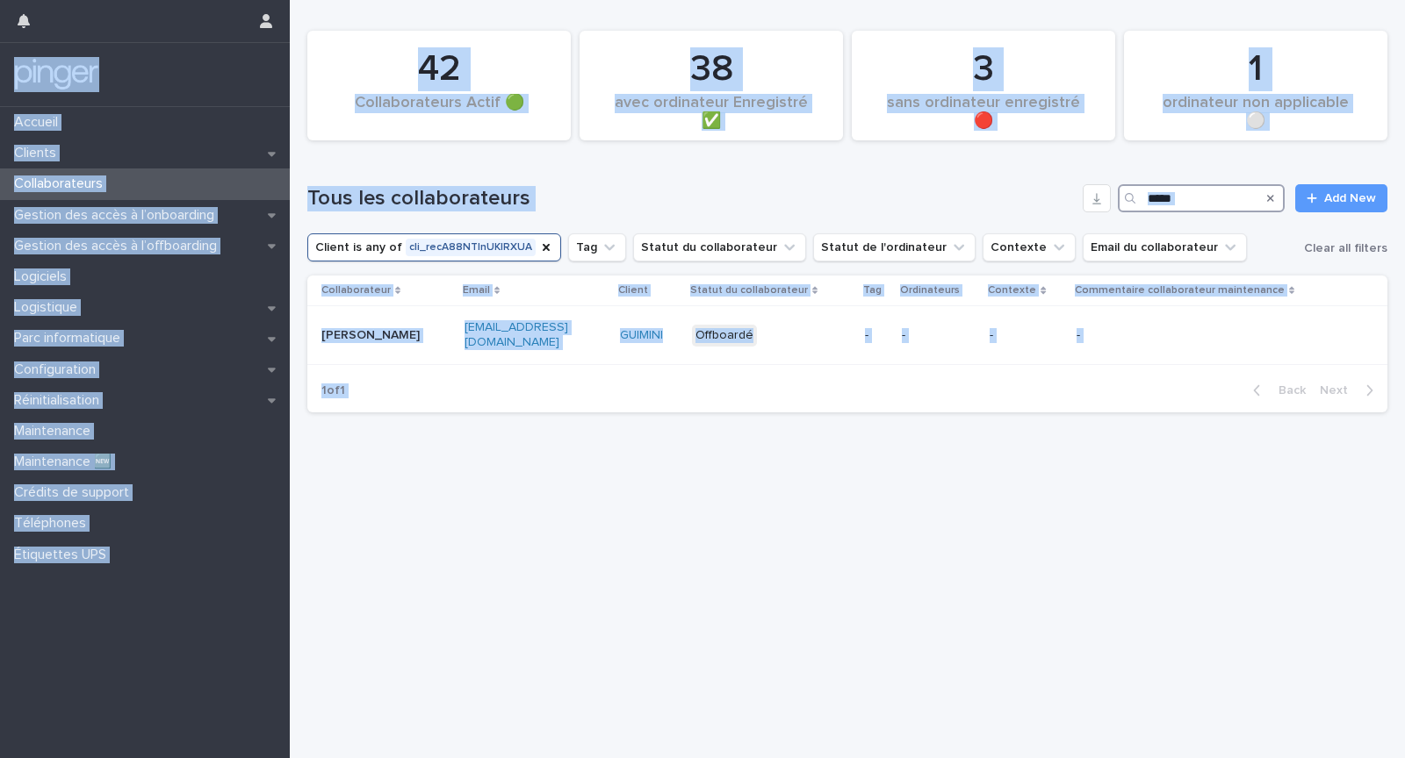
click at [1183, 197] on input "*****" at bounding box center [1201, 198] width 167 height 28
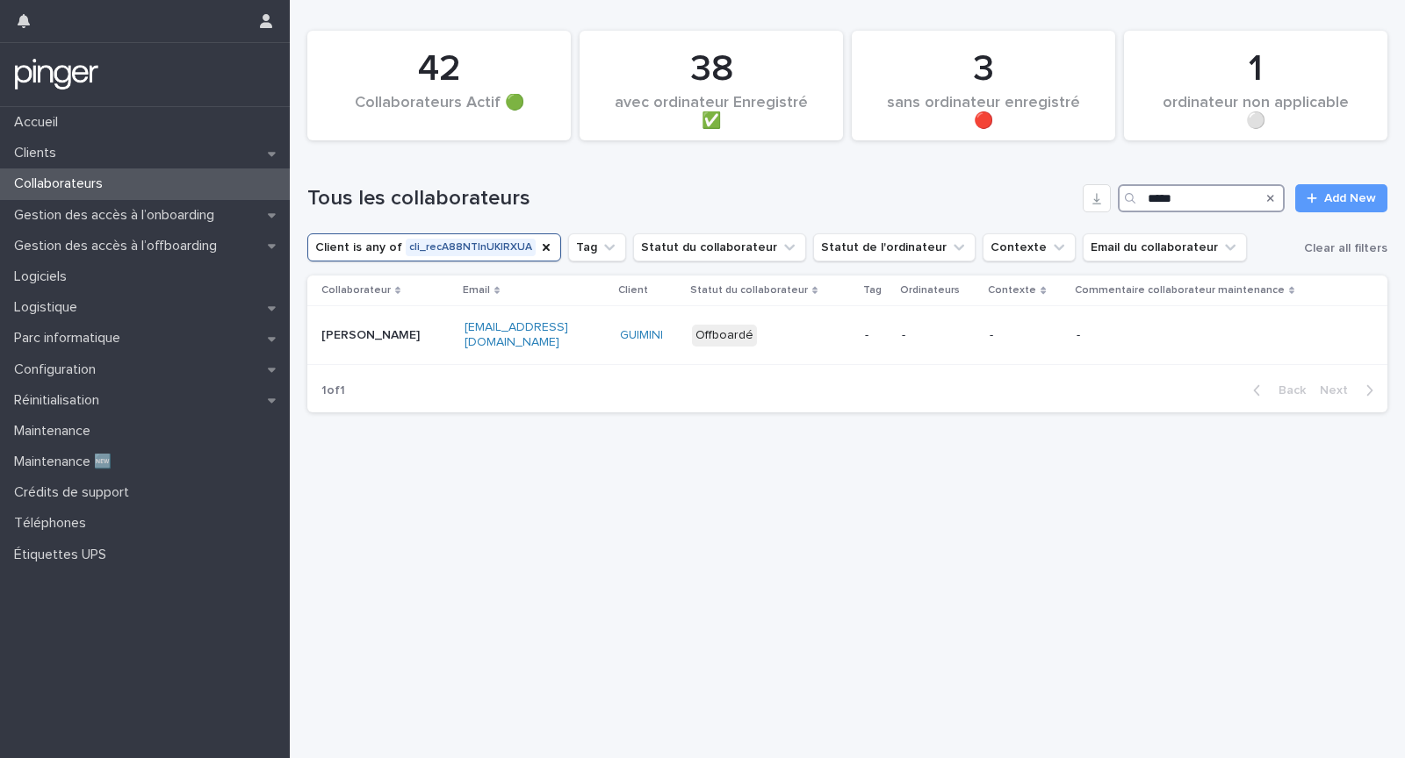
paste input "****"
type input "*********"
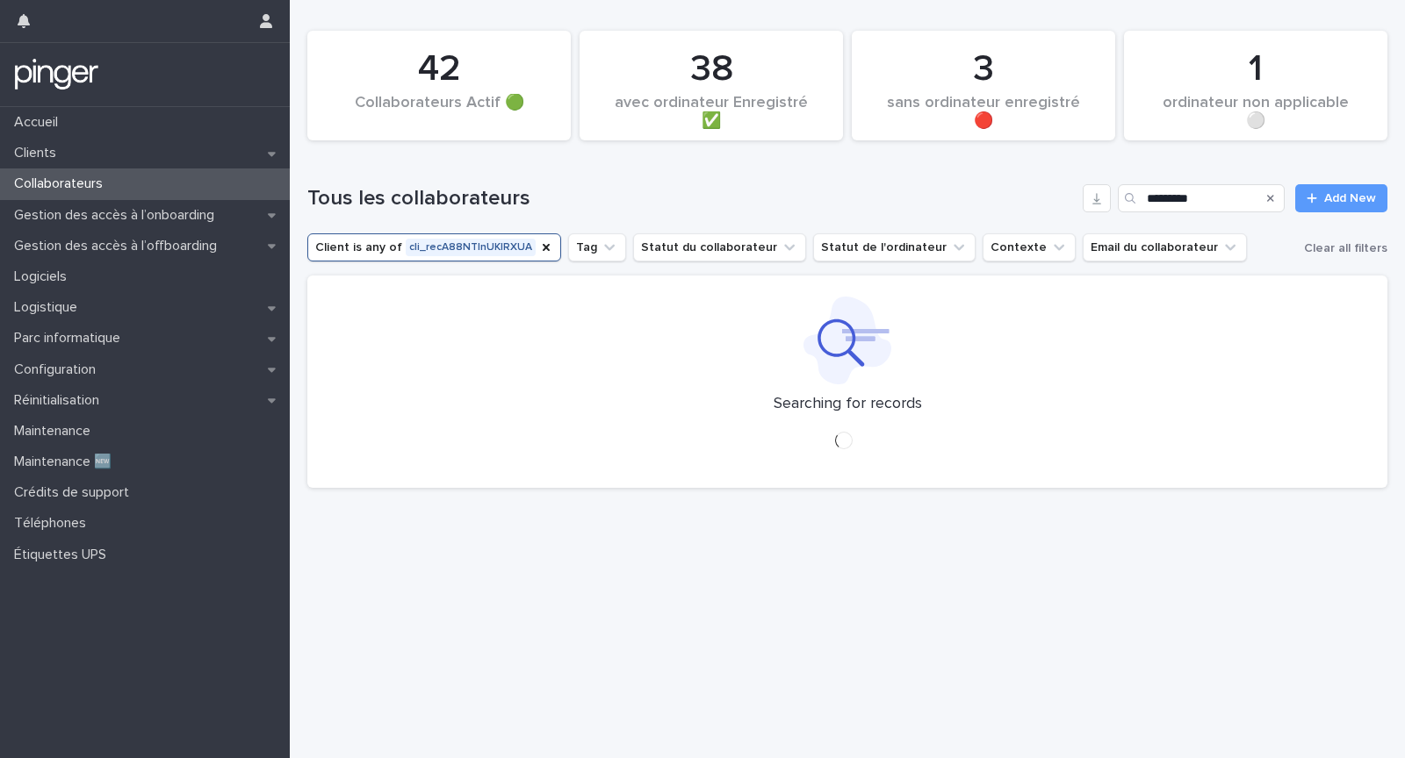
click at [842, 226] on div "Tous les collaborateurs ********* Add New" at bounding box center [847, 191] width 1080 height 84
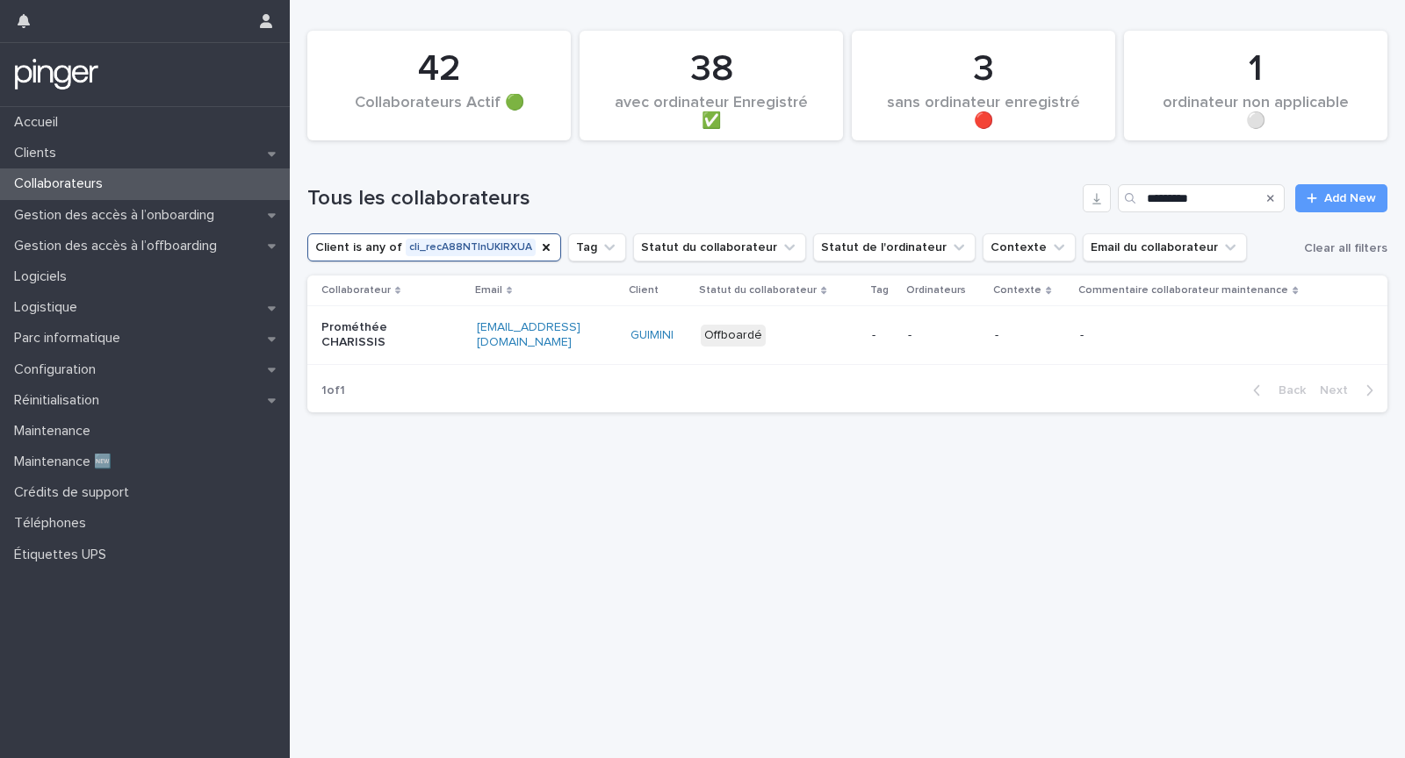
click at [392, 346] on p "Prométhée CHARISSIS" at bounding box center [376, 335] width 110 height 30
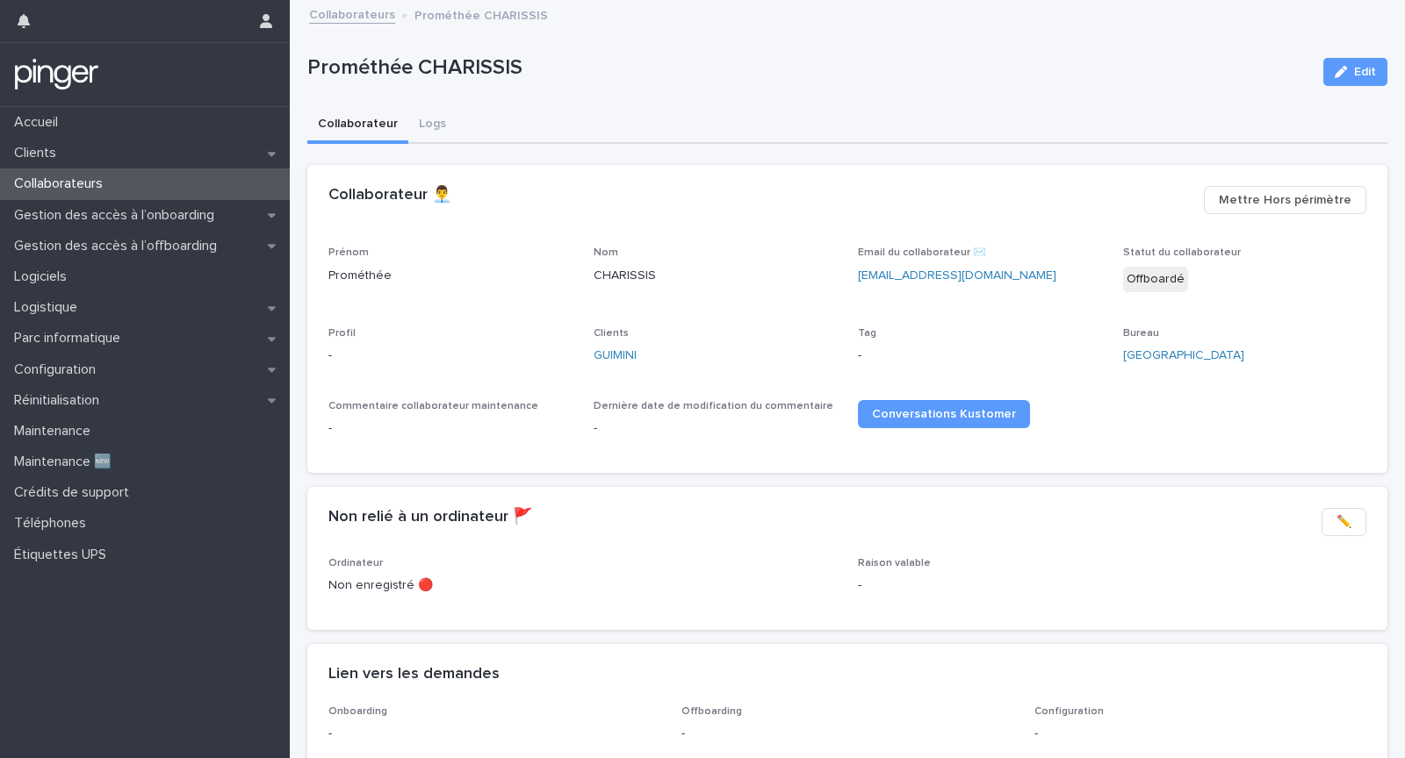
click at [401, 63] on p "Prométhée CHARISSIS" at bounding box center [808, 67] width 1002 height 25
copy div "Prométhée CHARISSIS Edit Sorry, there was an error saving your record. Please t…"
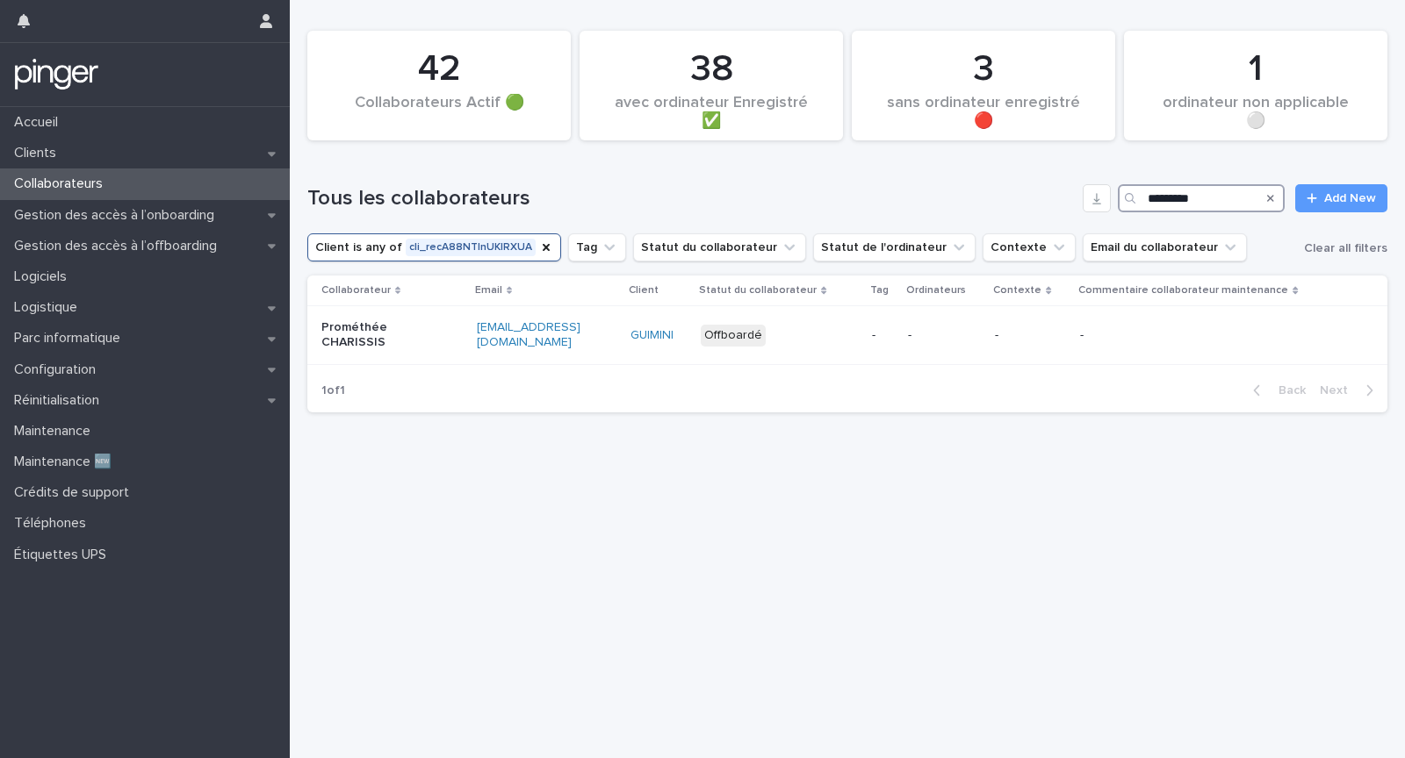
click at [1228, 190] on input "*********" at bounding box center [1201, 198] width 167 height 28
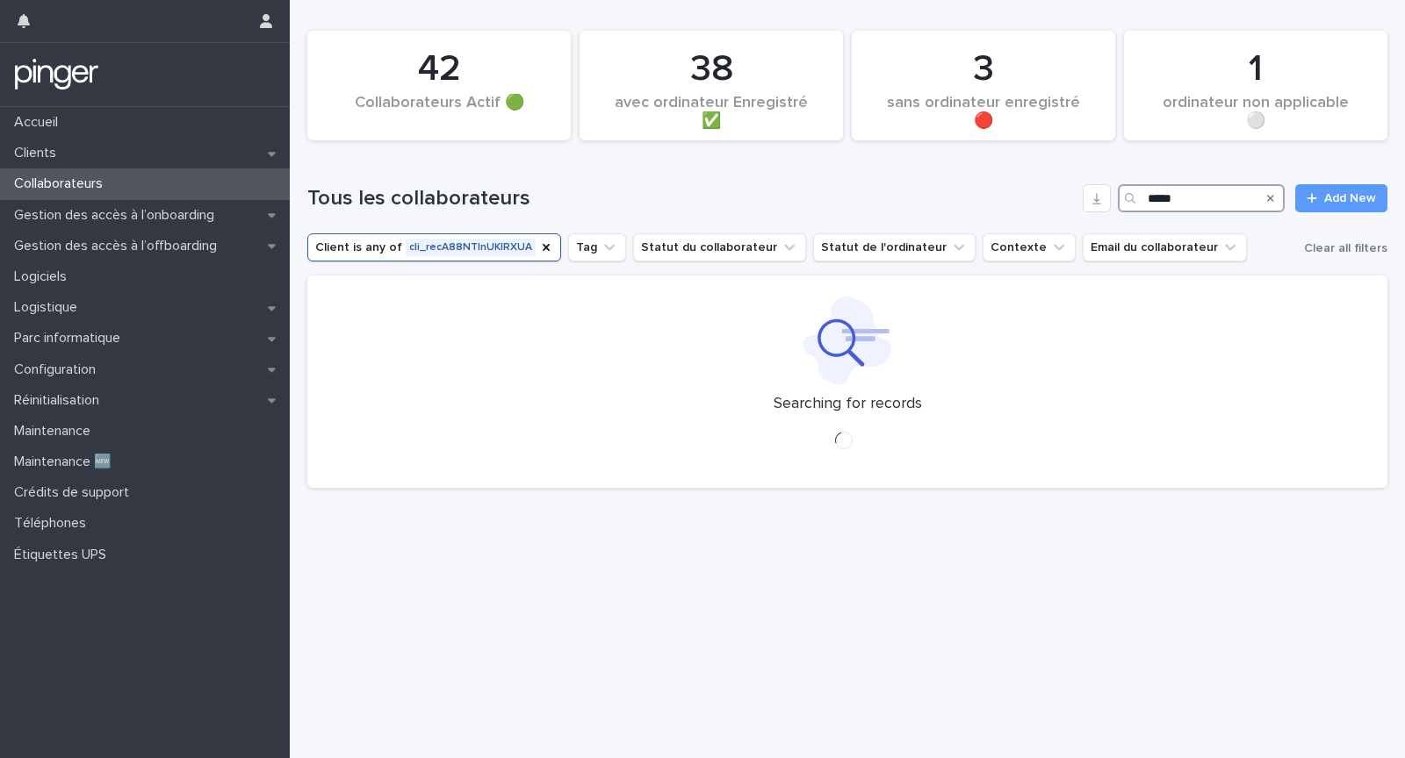
type input "*****"
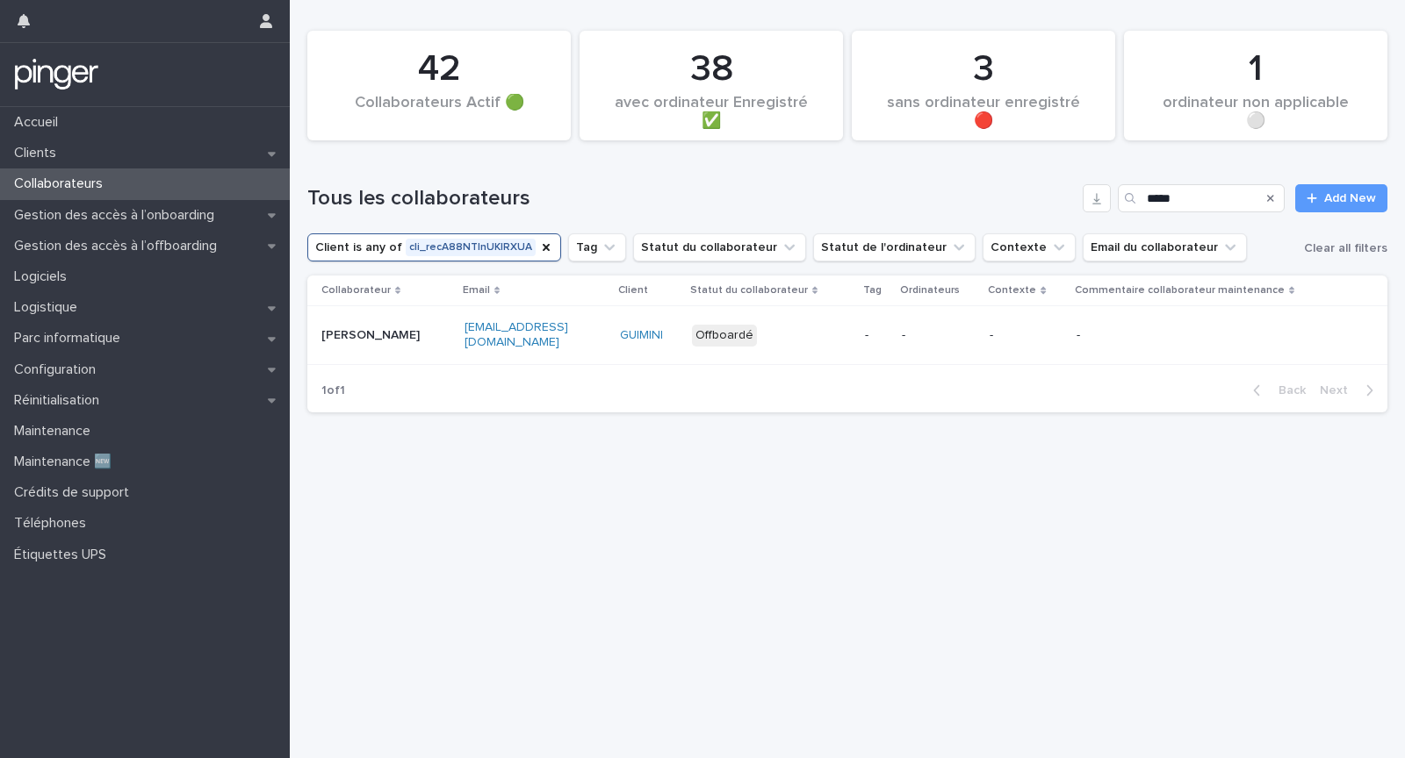
click at [925, 358] on td "-" at bounding box center [939, 335] width 89 height 59
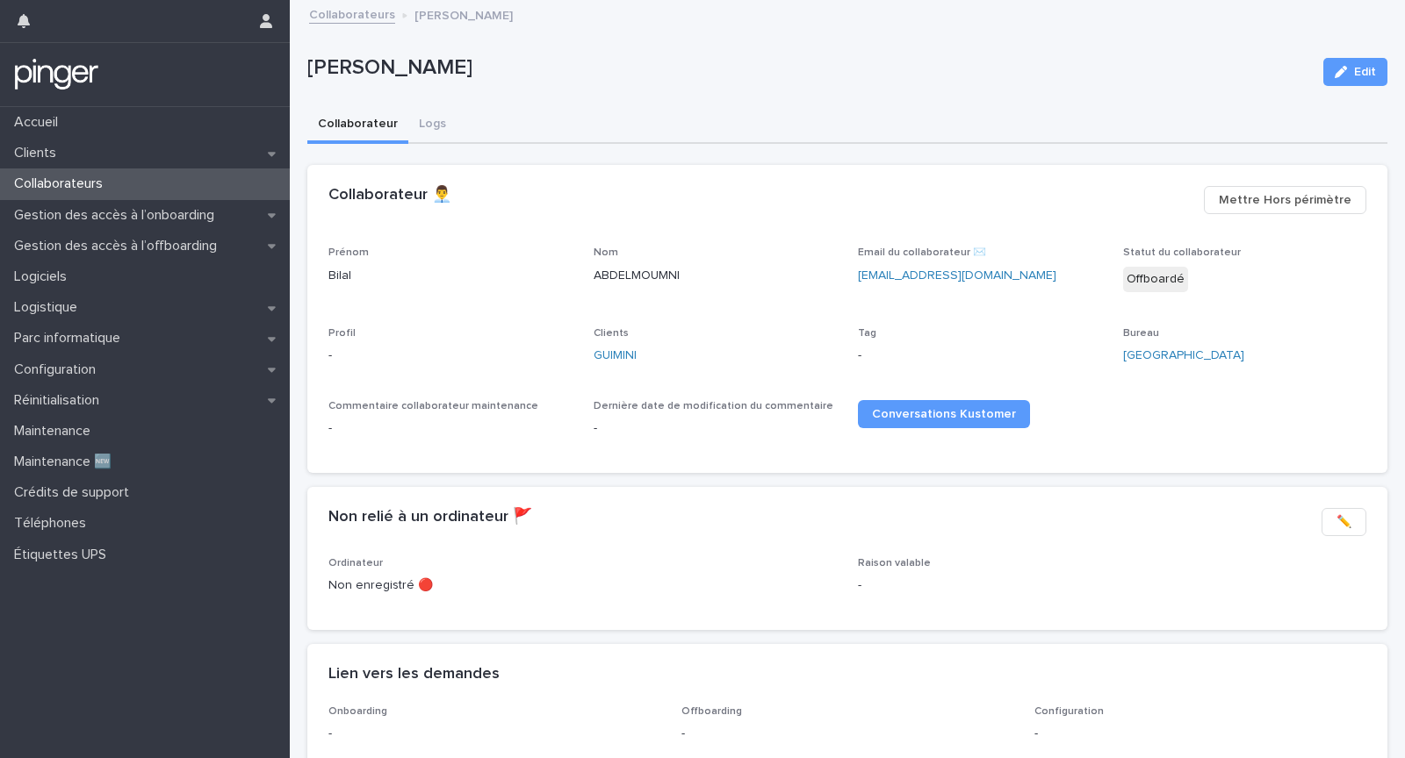
scroll to position [120, 0]
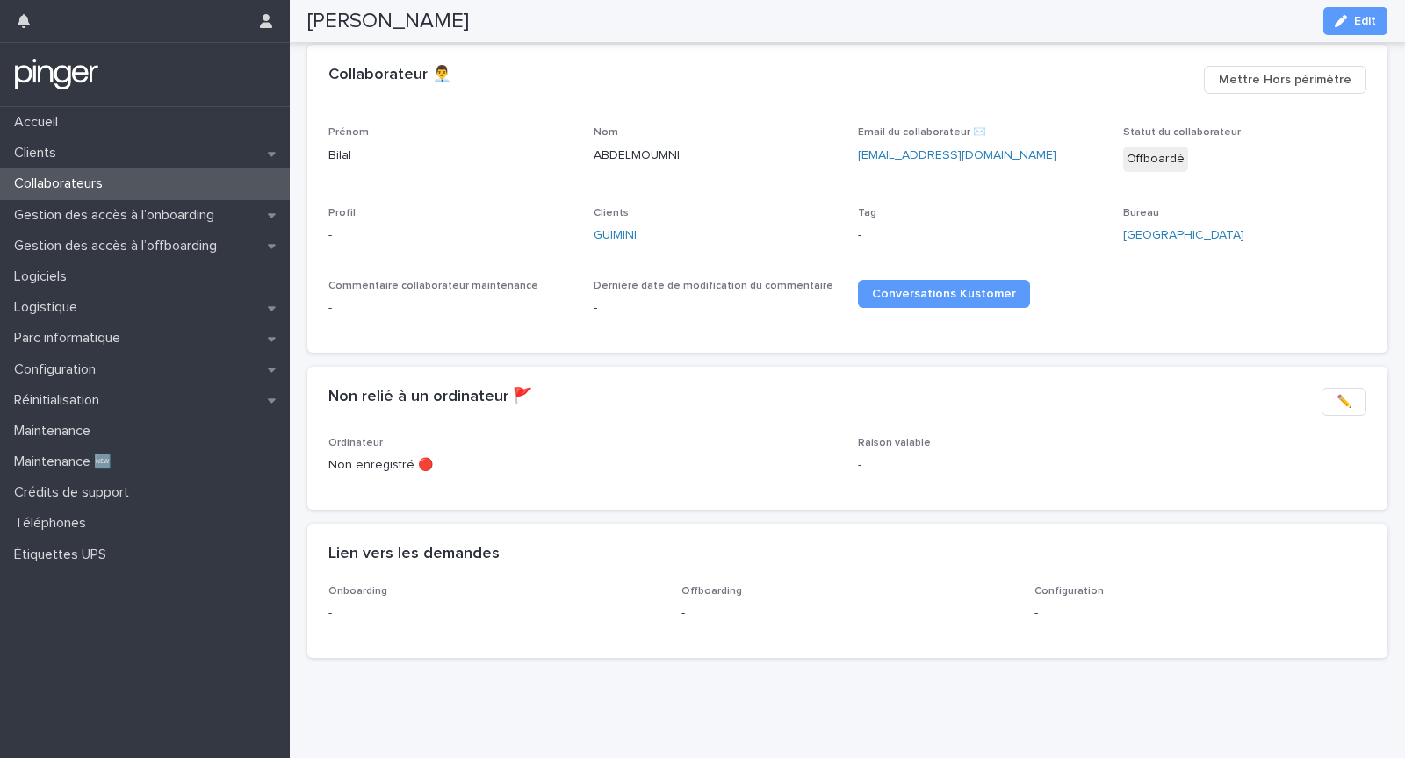
click at [628, 223] on div "Clients GUIMINI" at bounding box center [715, 233] width 244 height 52
click at [626, 234] on link "GUIMINI" at bounding box center [614, 235] width 43 height 18
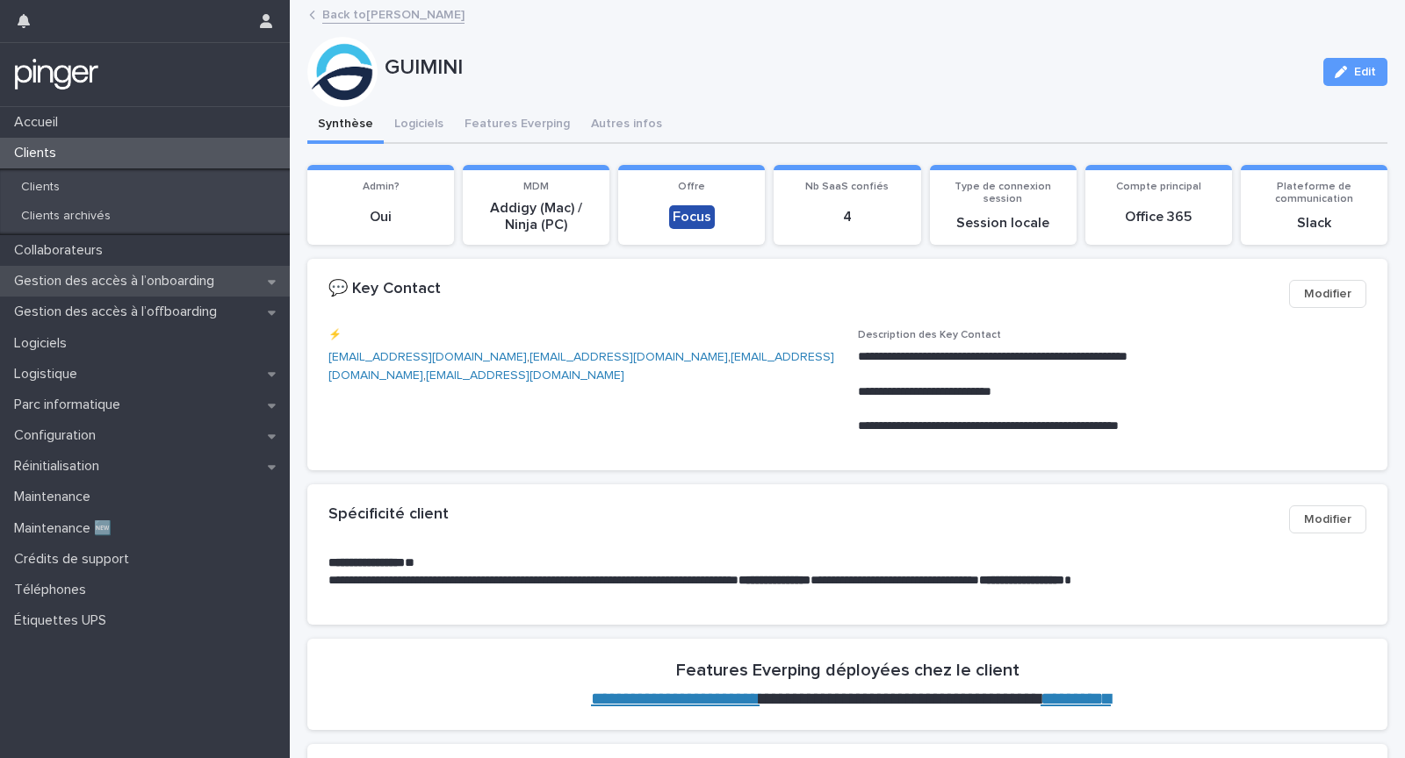
click at [152, 278] on p "Gestion des accès à l’onboarding" at bounding box center [117, 281] width 221 height 17
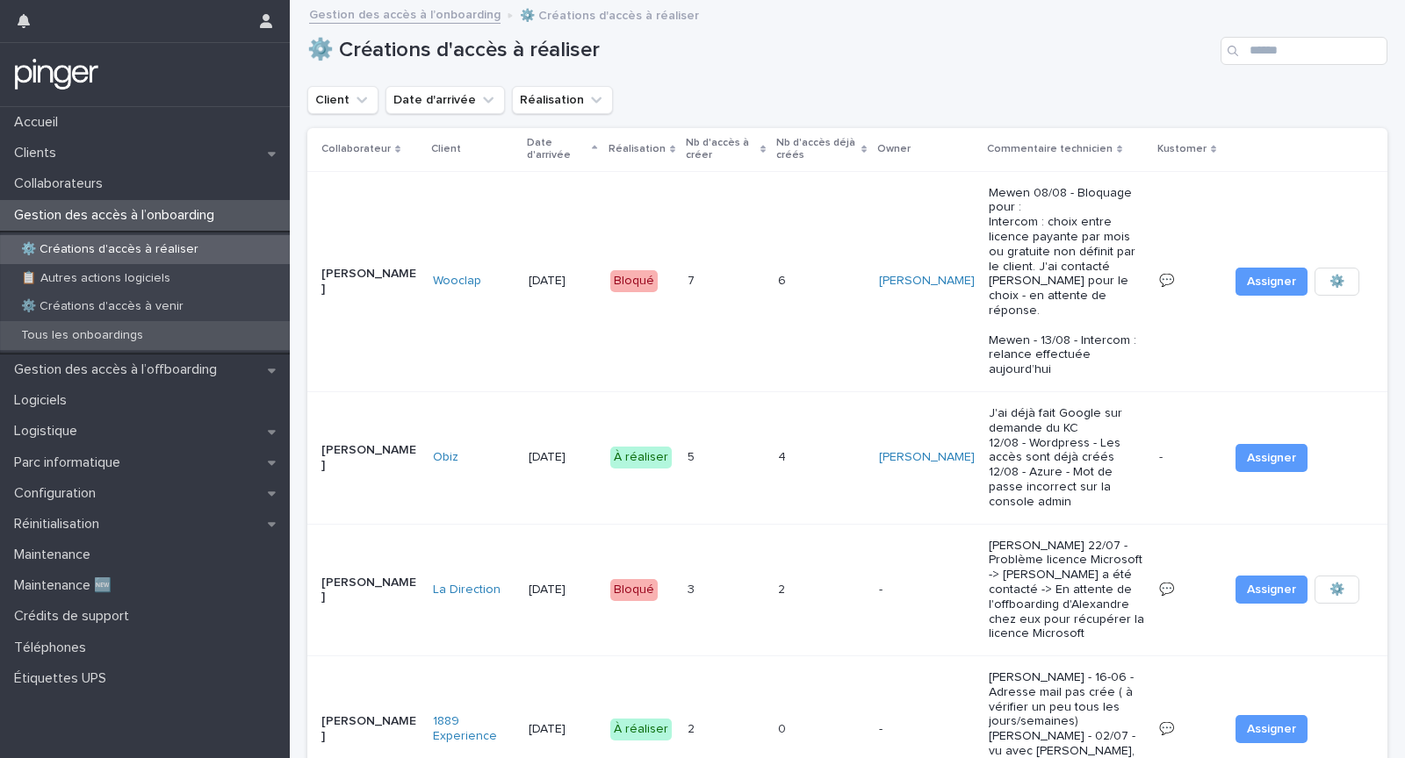
click at [174, 334] on div "Tous les onboardings" at bounding box center [145, 335] width 290 height 29
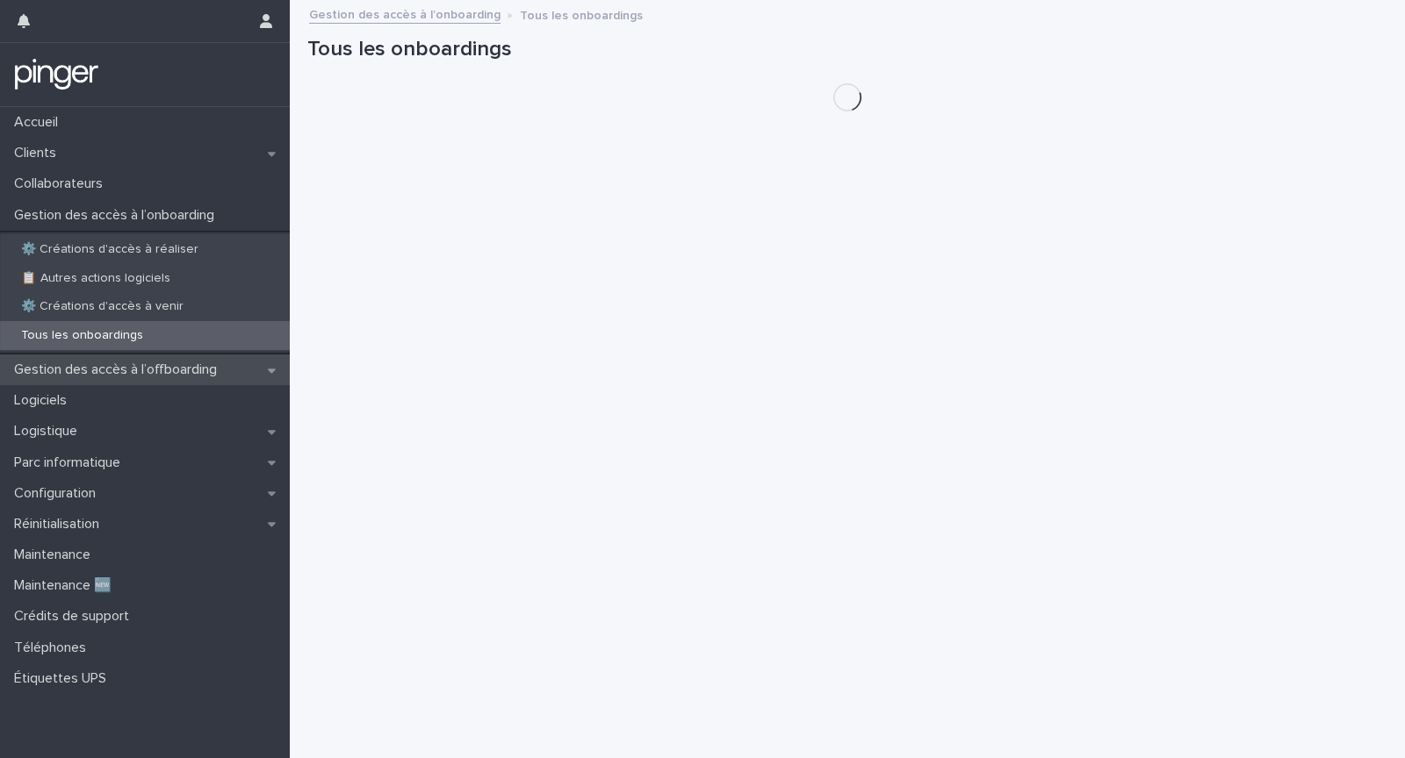
click at [185, 379] on div "Gestion des accès à l’offboarding" at bounding box center [145, 370] width 290 height 31
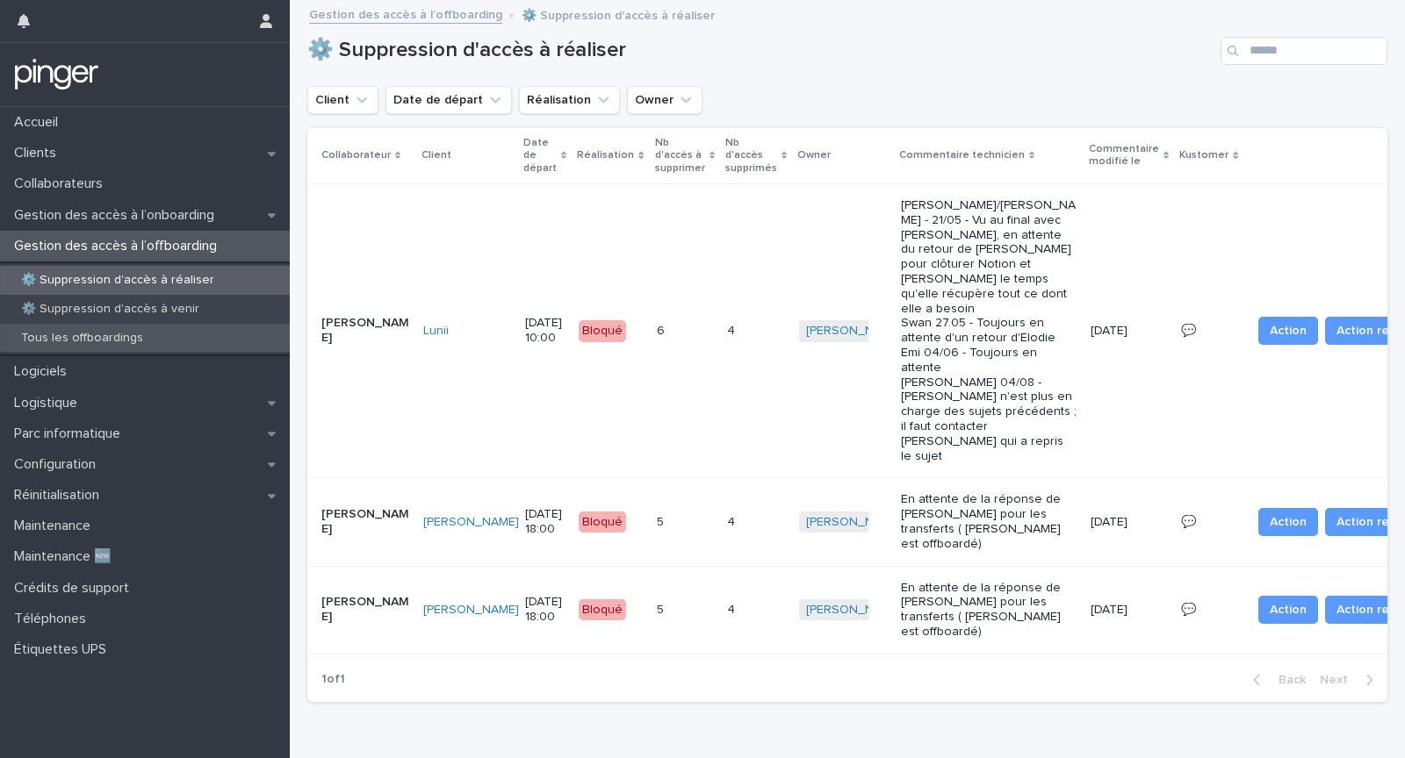
click at [159, 345] on div "Tous les offboardings" at bounding box center [145, 338] width 290 height 29
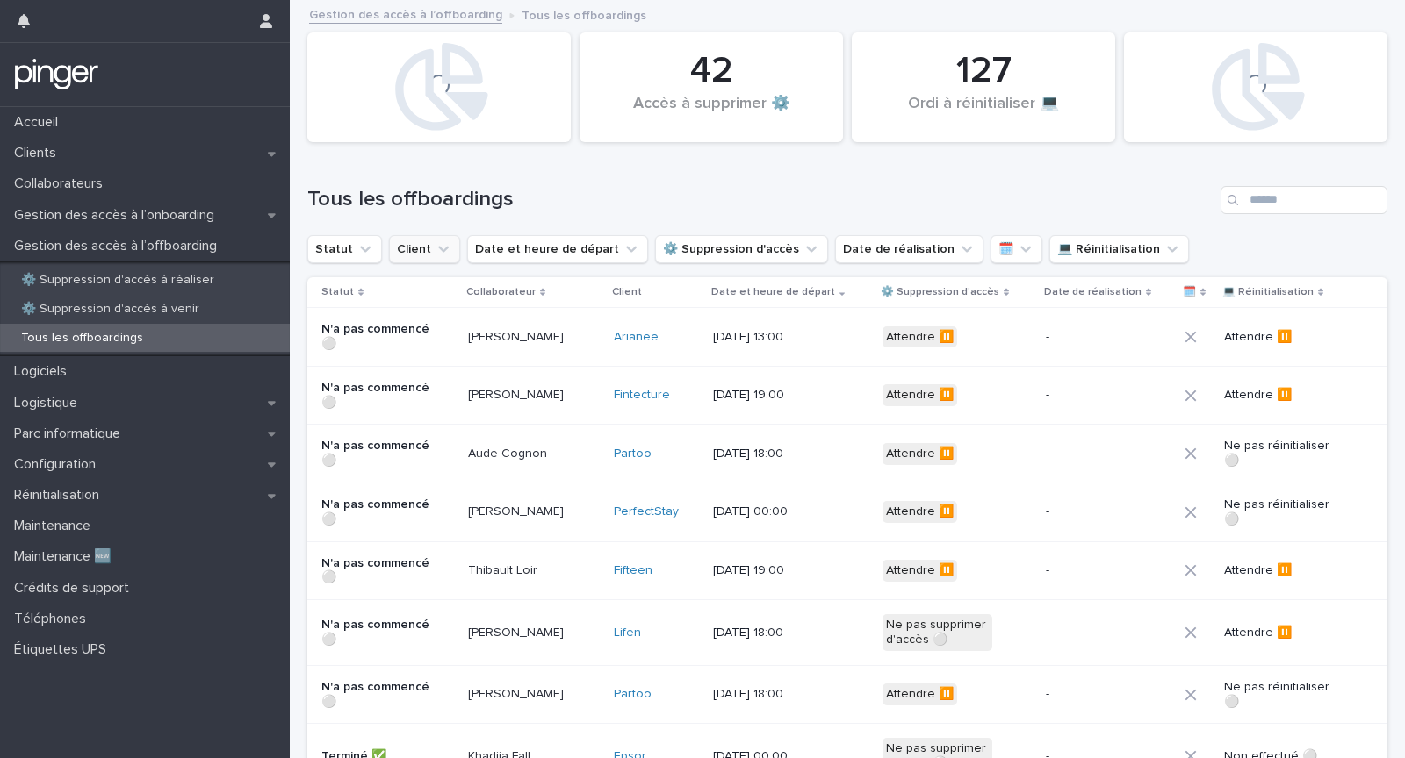
click at [406, 243] on button "Client" at bounding box center [424, 249] width 71 height 28
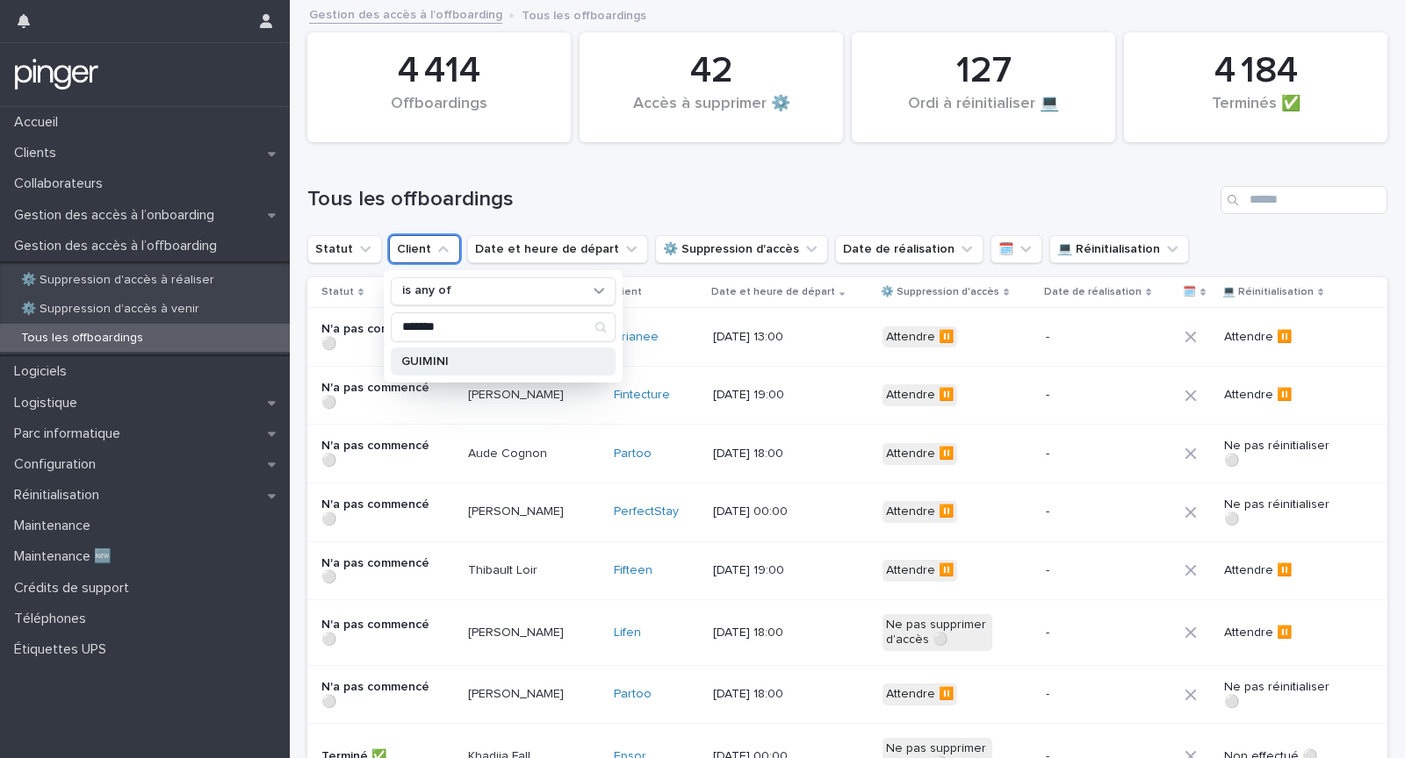
type input "*******"
click at [441, 356] on p "GUIMINI" at bounding box center [494, 362] width 186 height 12
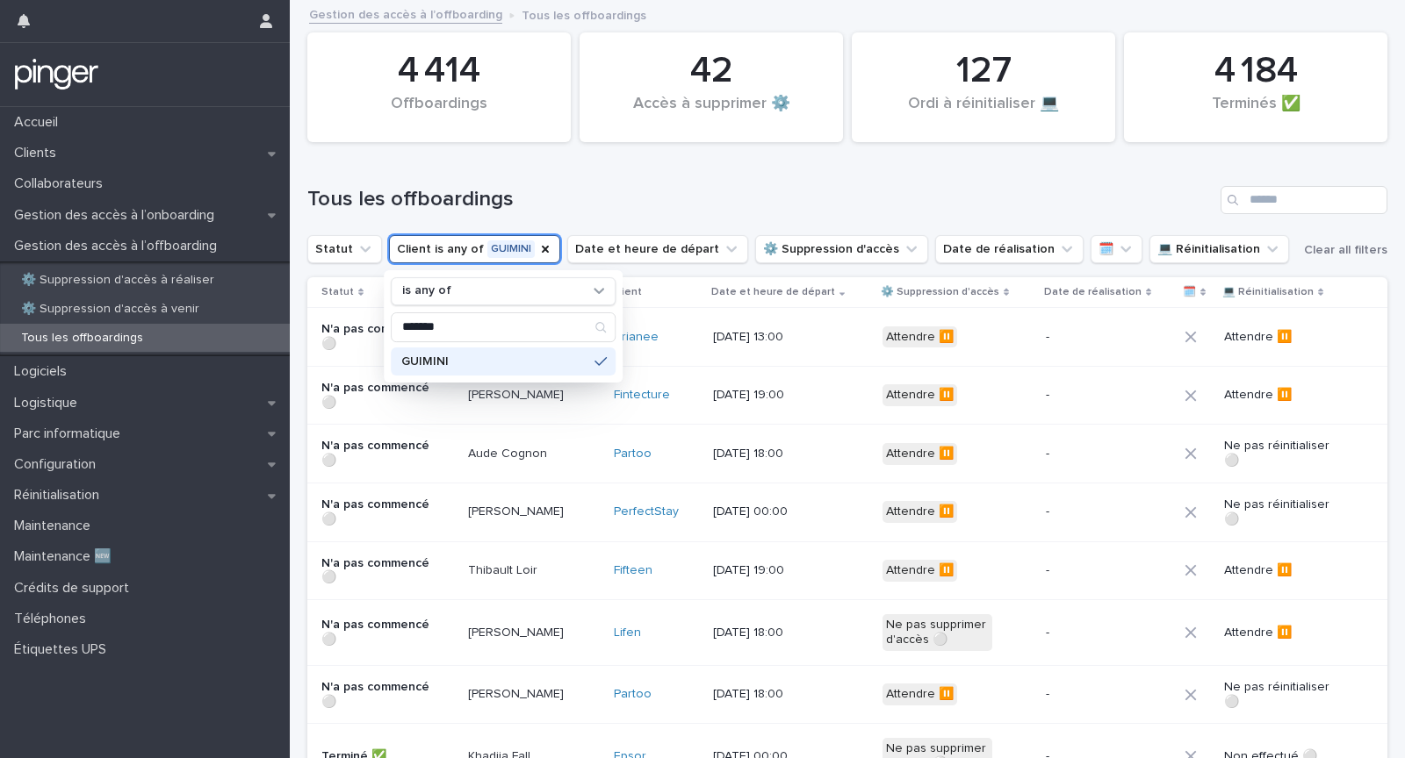
click at [591, 200] on h1 "Tous les offboardings" at bounding box center [760, 199] width 906 height 25
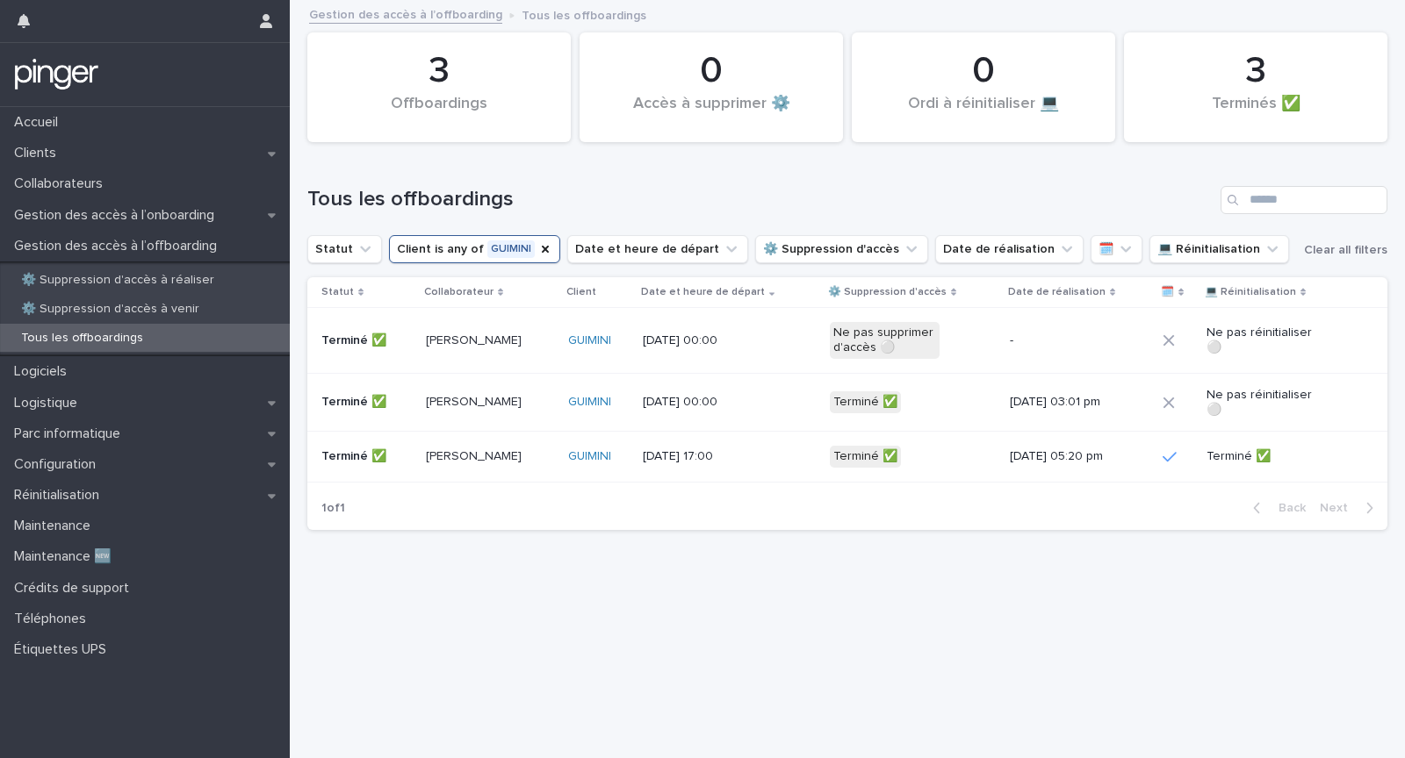
click at [518, 339] on p "[PERSON_NAME]" at bounding box center [481, 341] width 110 height 15
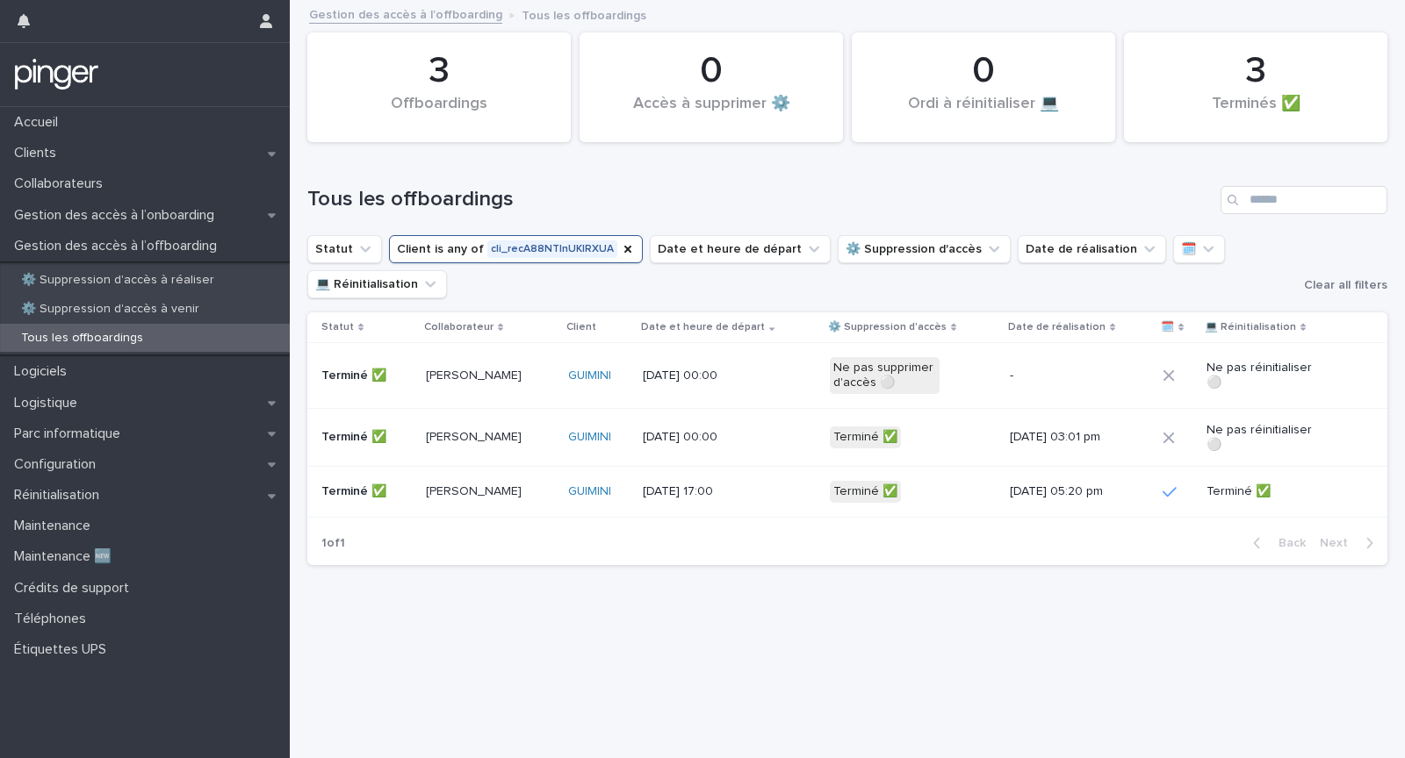
click at [543, 428] on div "[PERSON_NAME]" at bounding box center [490, 437] width 128 height 29
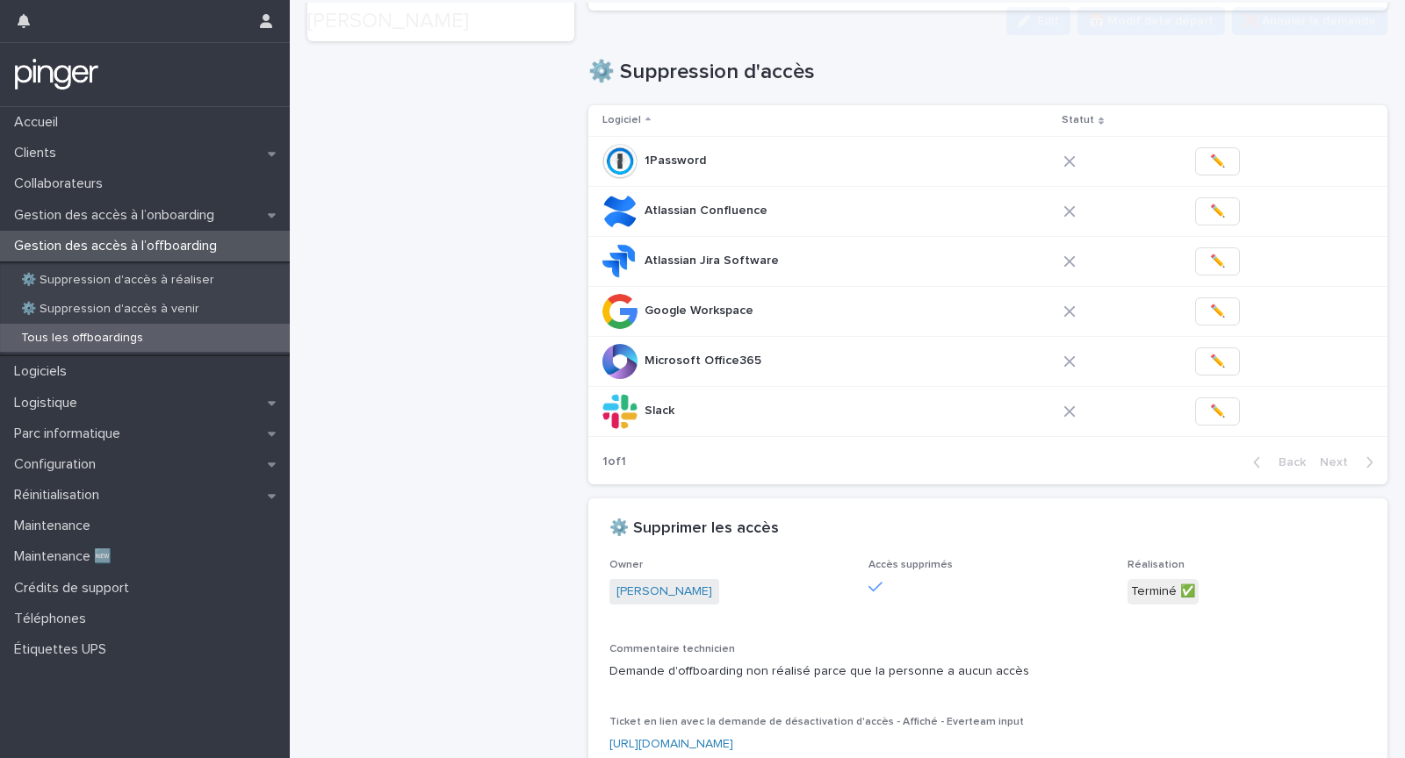
scroll to position [345, 0]
